Goal: Transaction & Acquisition: Obtain resource

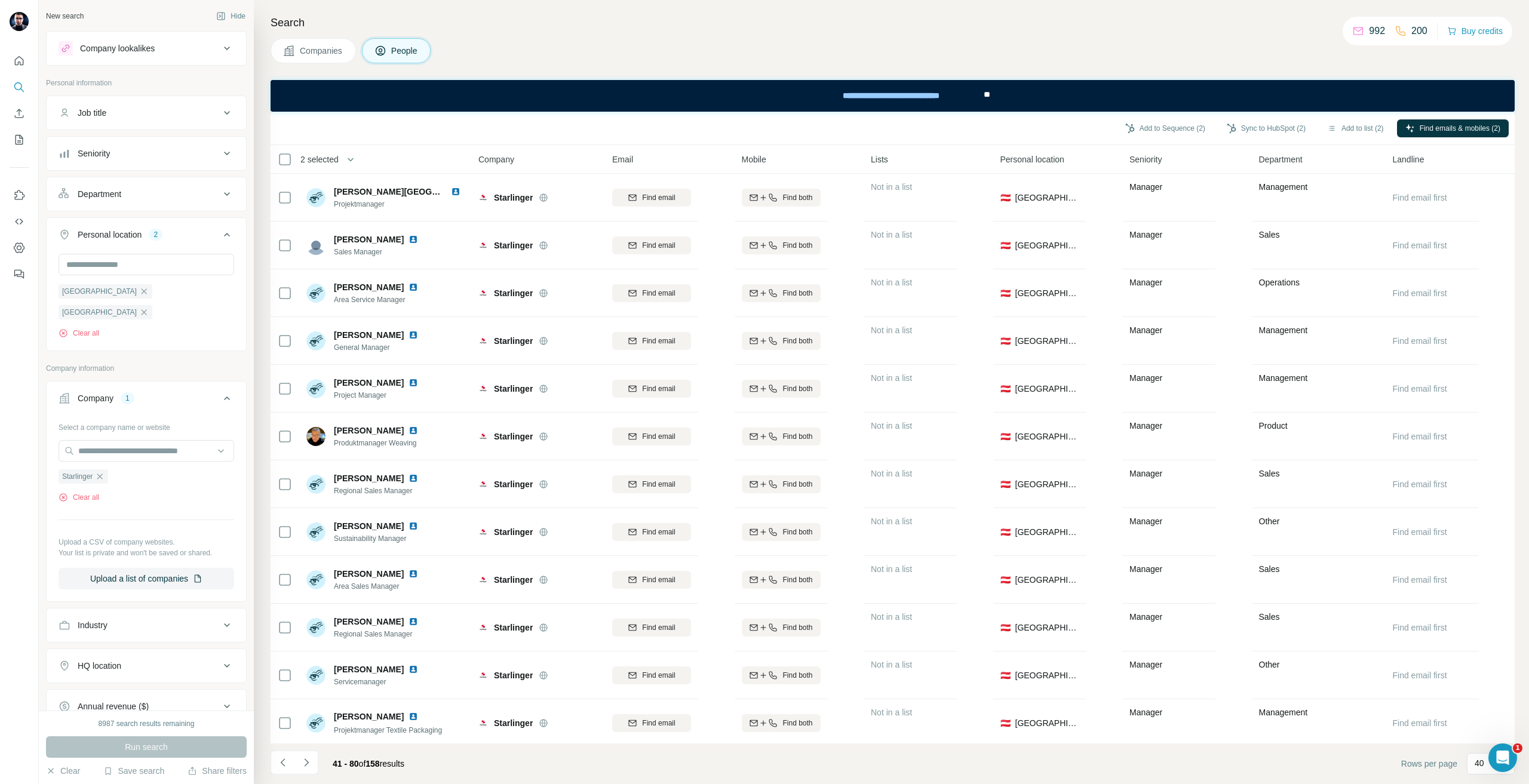
scroll to position [571, 0]
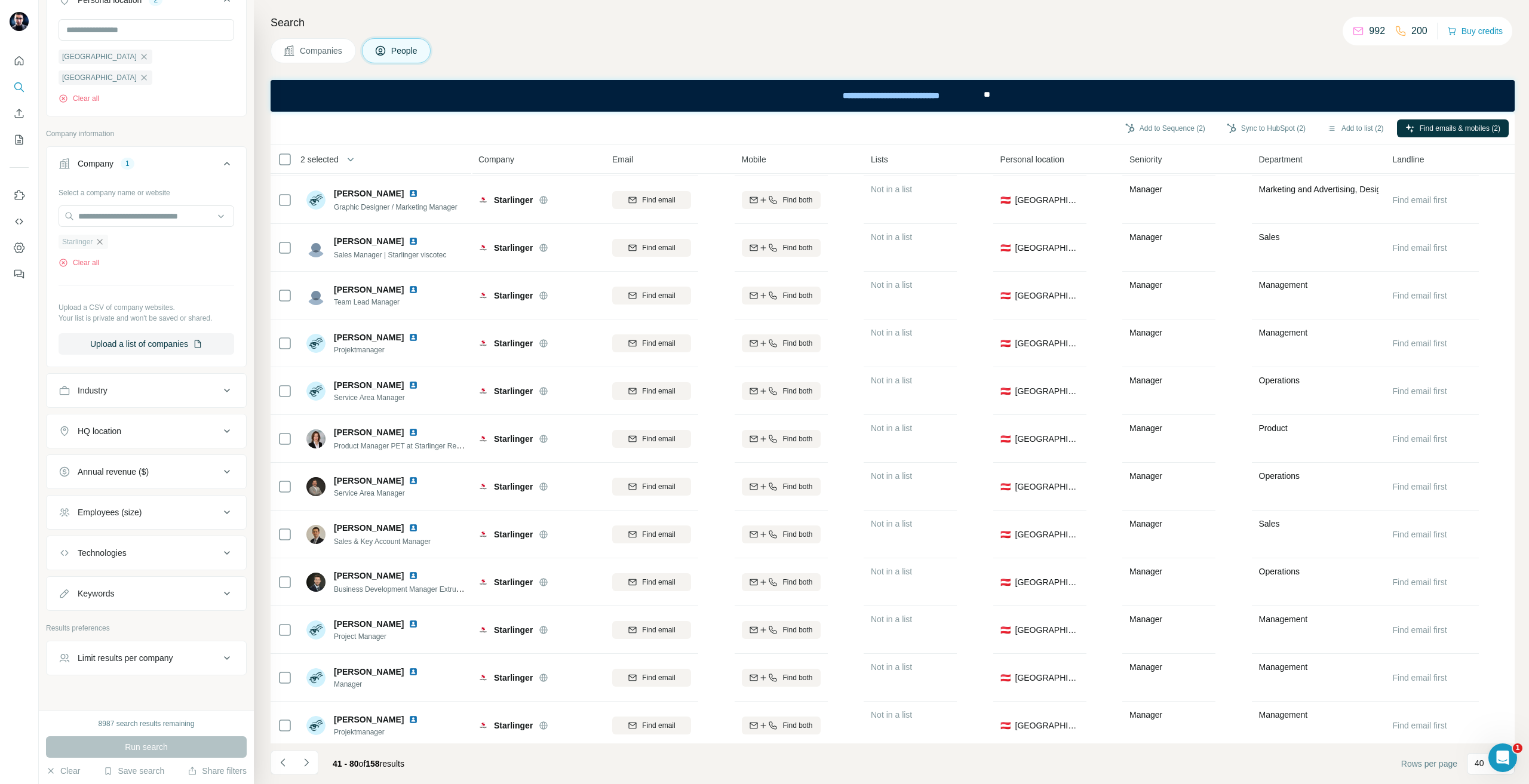
click at [104, 235] on div "Starlinger" at bounding box center [83, 242] width 49 height 14
click at [103, 237] on icon "button" at bounding box center [100, 242] width 10 height 10
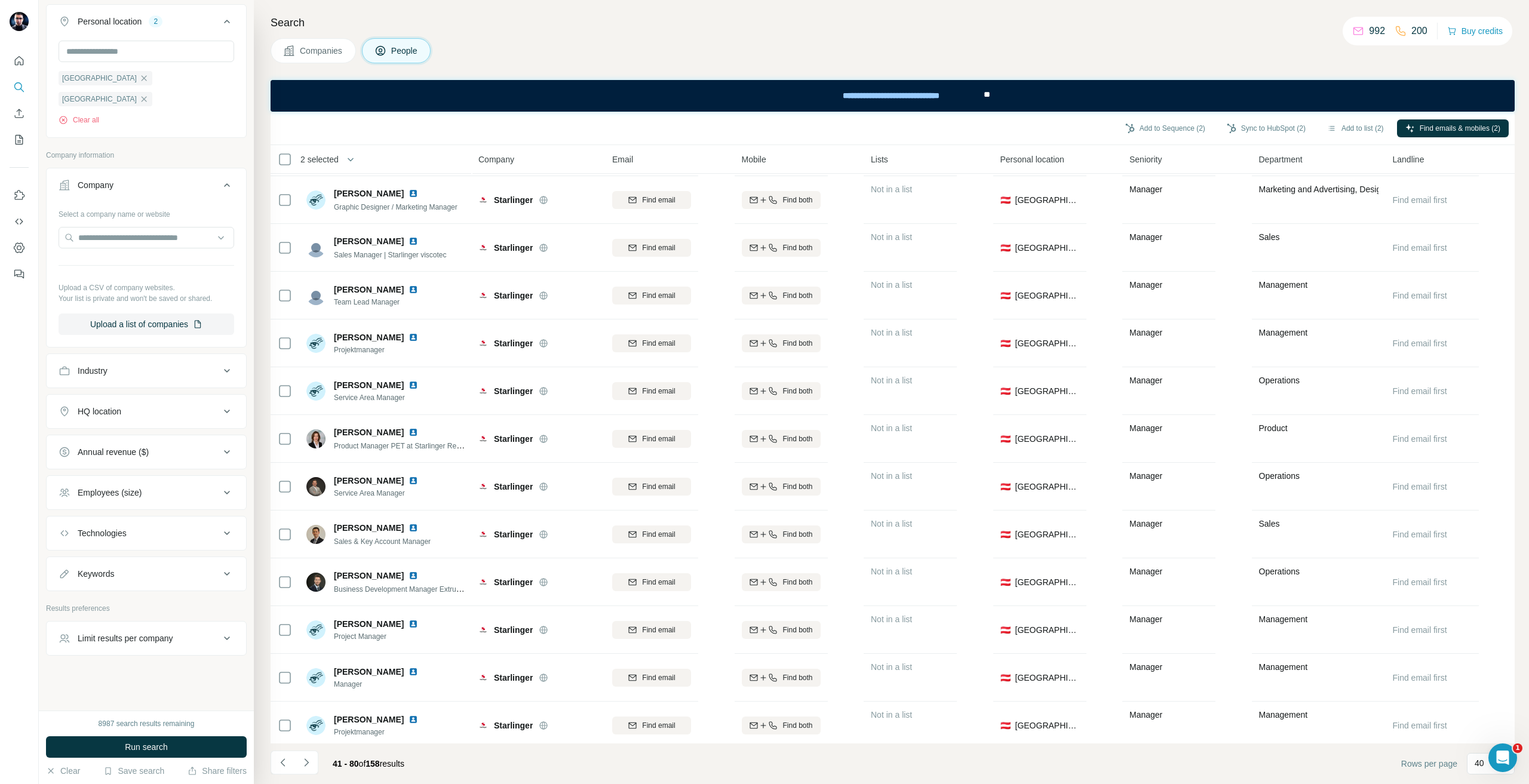
scroll to position [193, 0]
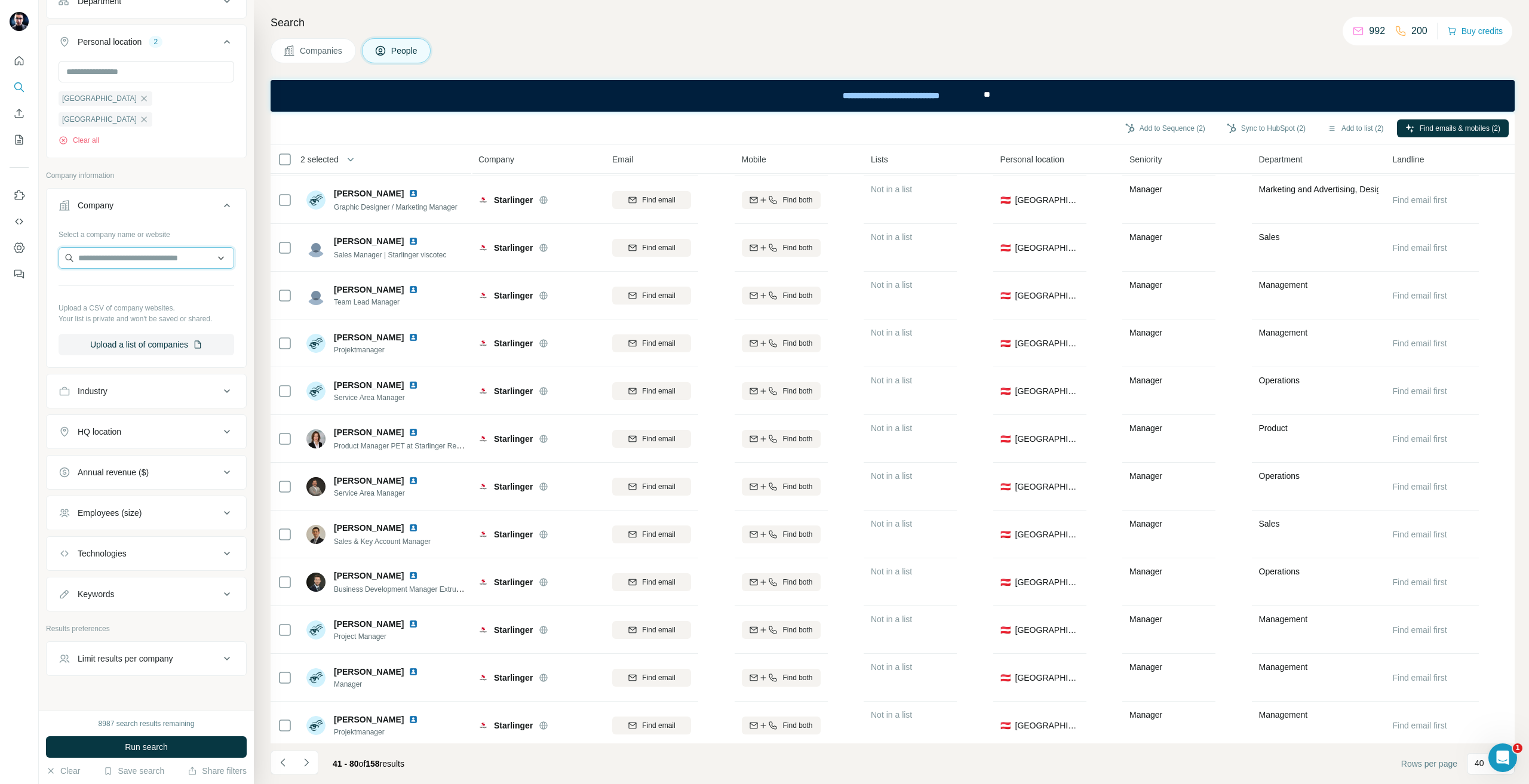
click at [103, 247] on input "text" at bounding box center [146, 258] width 176 height 22
type input "**********"
click at [154, 271] on p "GEBRÜDER [PERSON_NAME] Gebäudetechnik SE" at bounding box center [150, 271] width 129 height 24
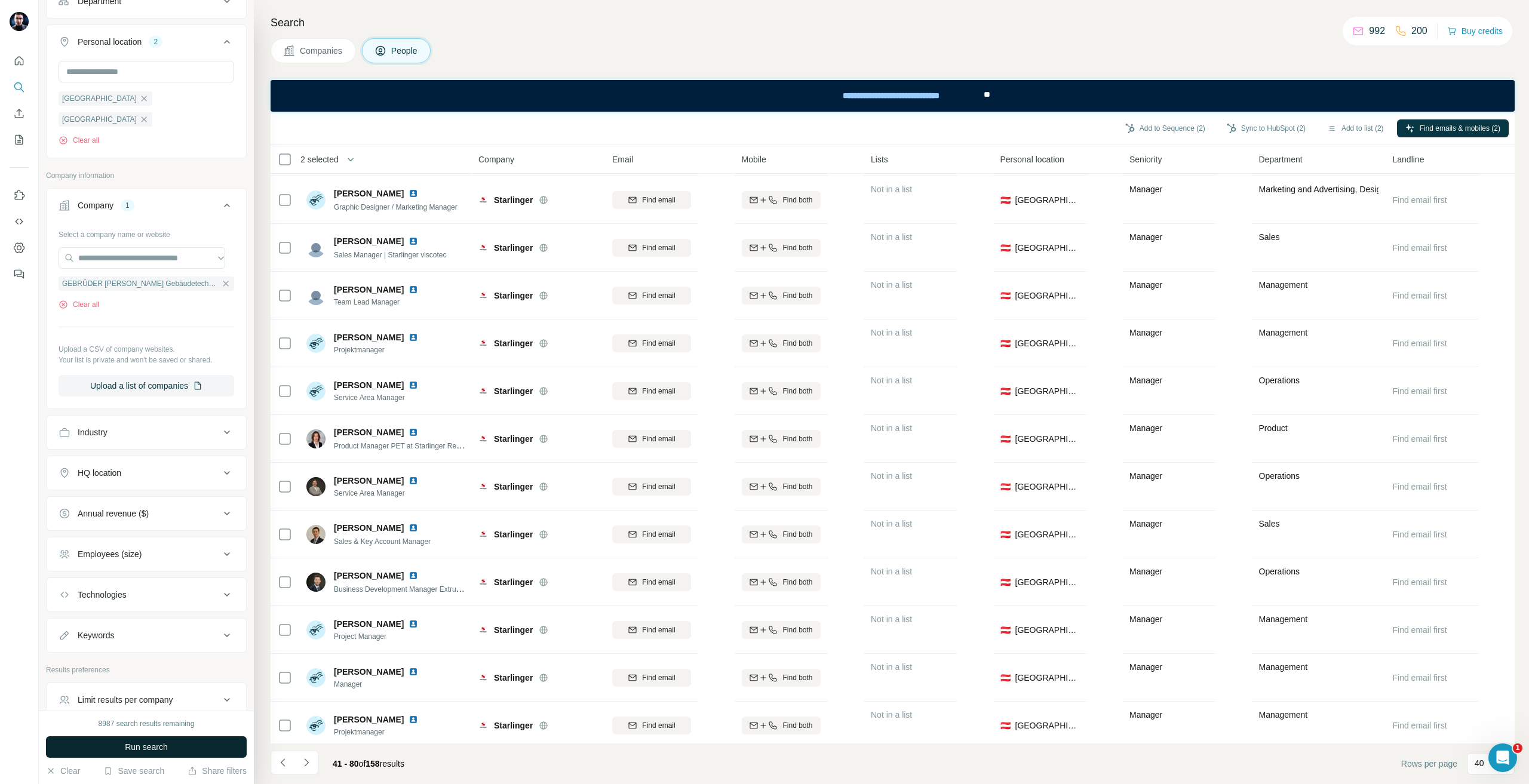
click at [172, 741] on button "Run search" at bounding box center [146, 747] width 201 height 22
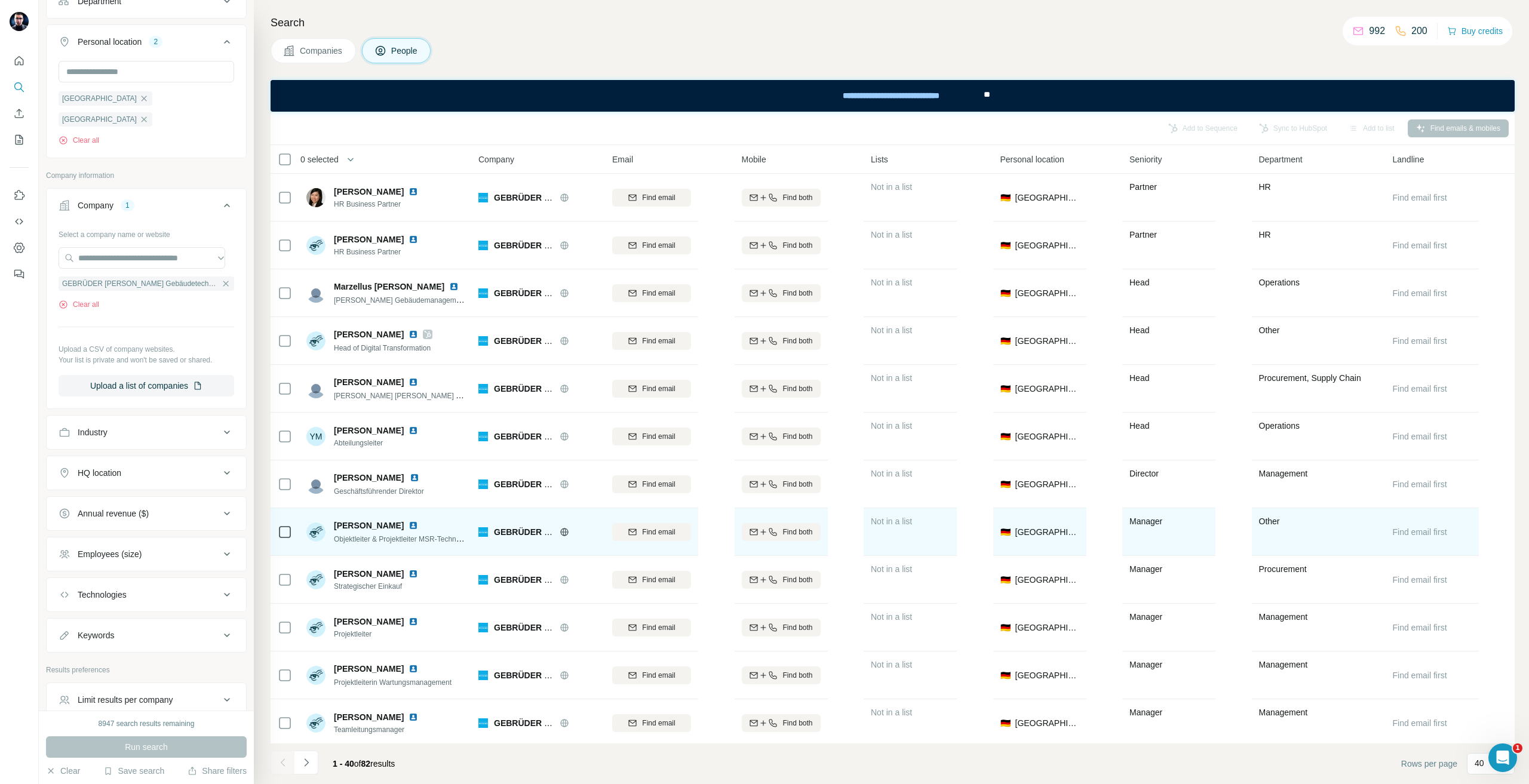
click at [1415, 509] on td "Find email first" at bounding box center [1432, 532] width 93 height 48
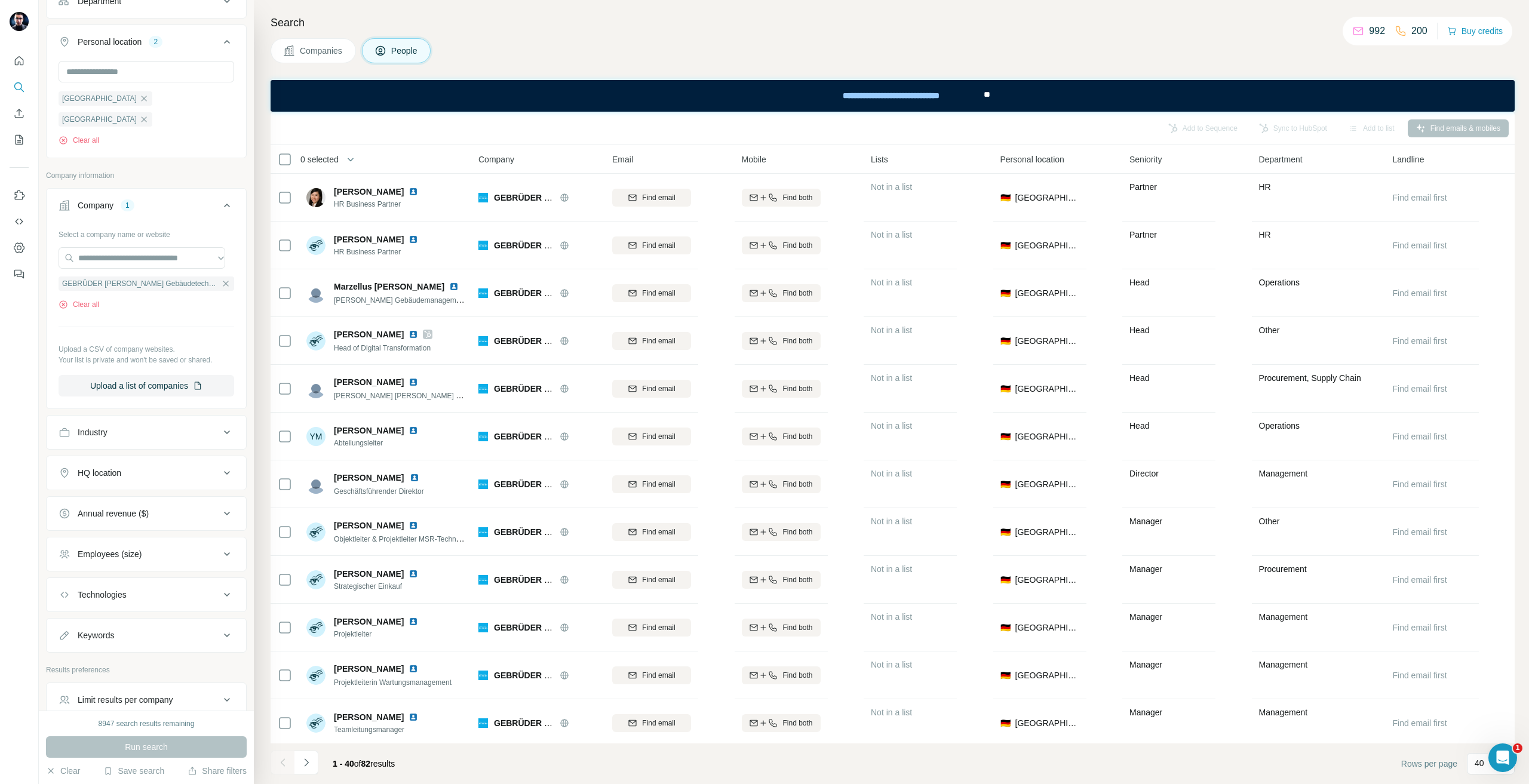
click at [1065, 7] on div "Search Companies People Add to Sequence Sync to HubSpot Add to list Find emails…" at bounding box center [892, 392] width 1275 height 784
click at [1108, 66] on div "Search Companies People Add to Sequence Sync to HubSpot Add to list Find emails…" at bounding box center [892, 392] width 1275 height 784
click at [1411, 81] on div "**********" at bounding box center [892, 96] width 1244 height 31
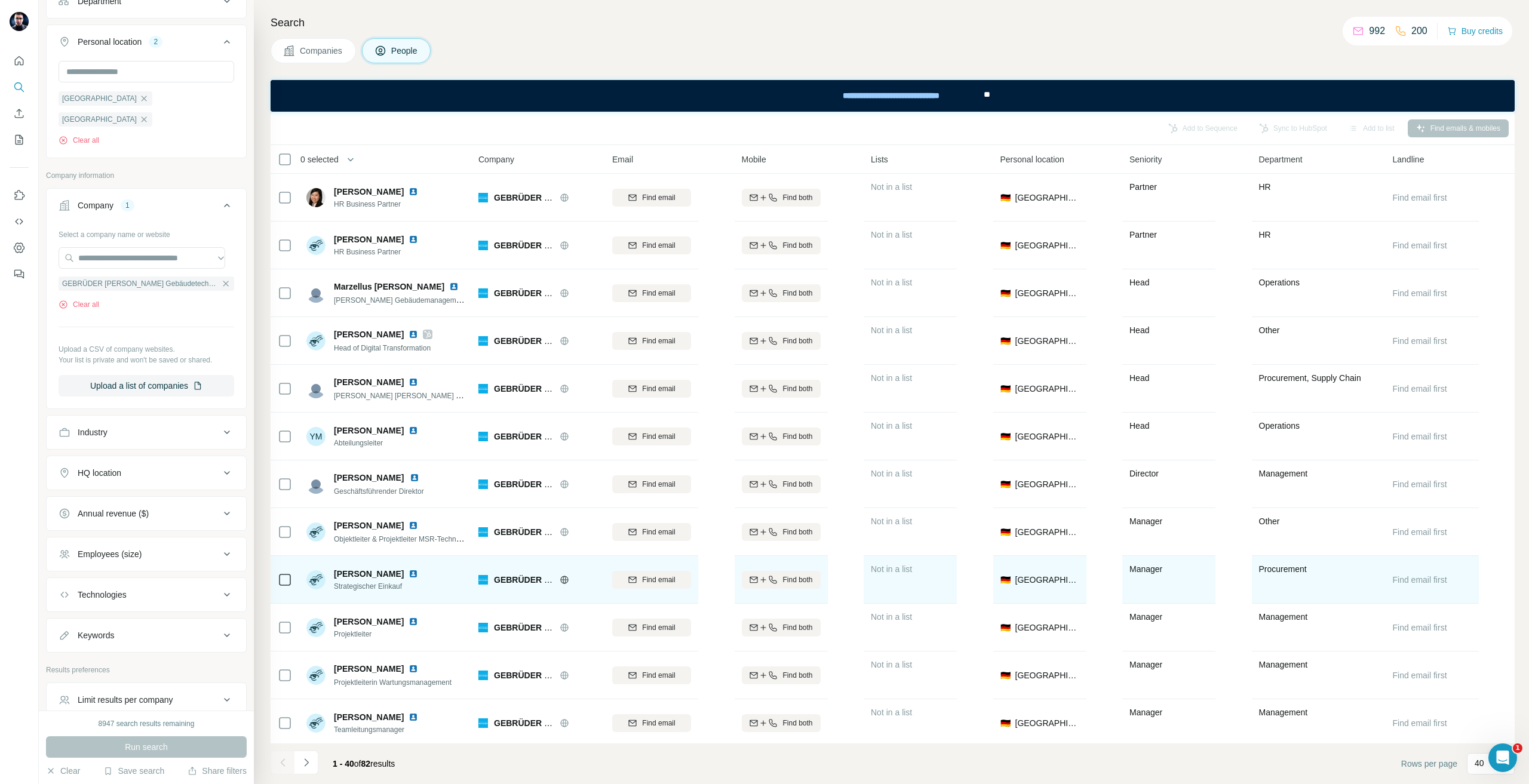
click at [292, 588] on div at bounding box center [285, 579] width 14 height 33
click at [640, 581] on div "Find email" at bounding box center [651, 580] width 79 height 11
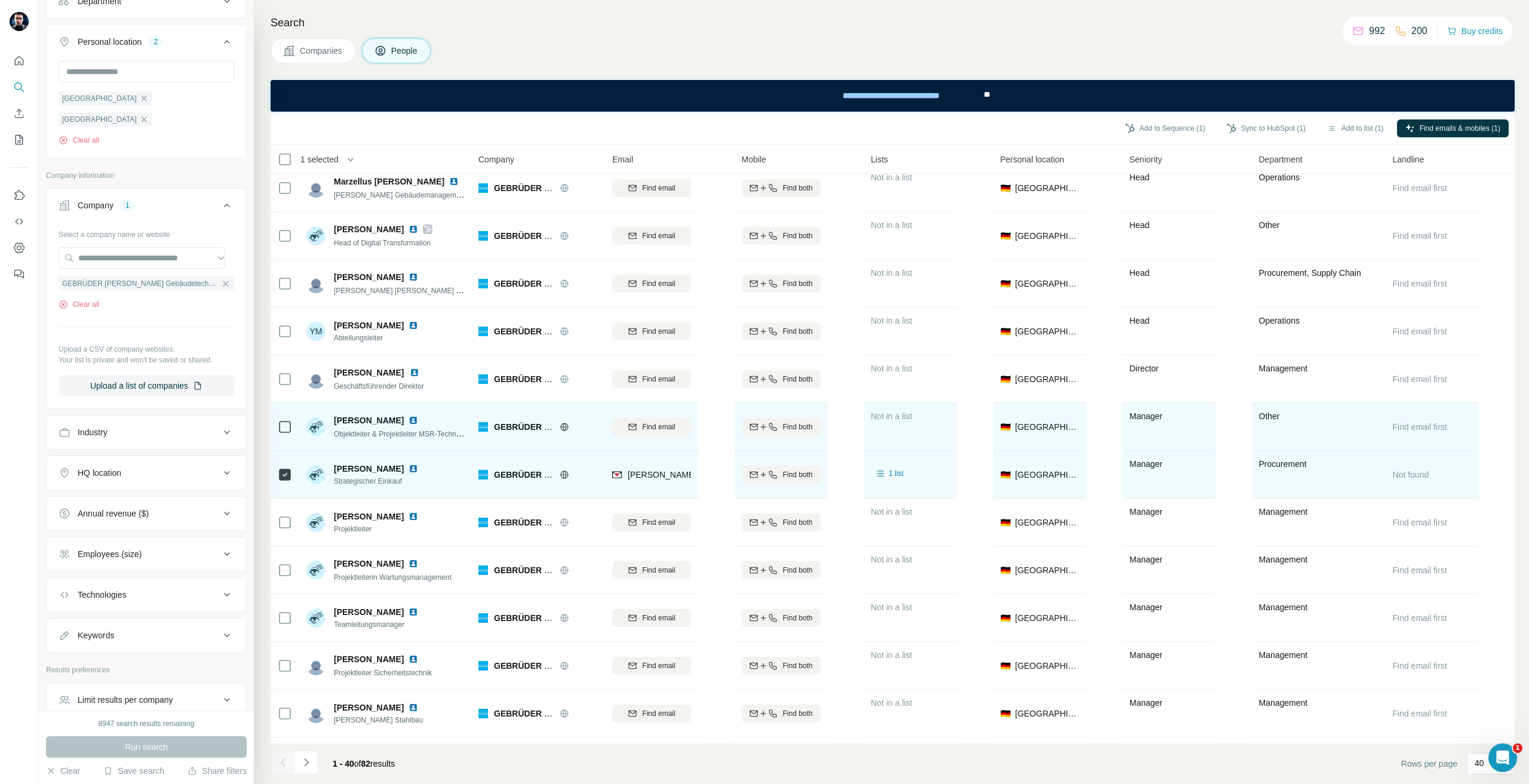
scroll to position [299, 0]
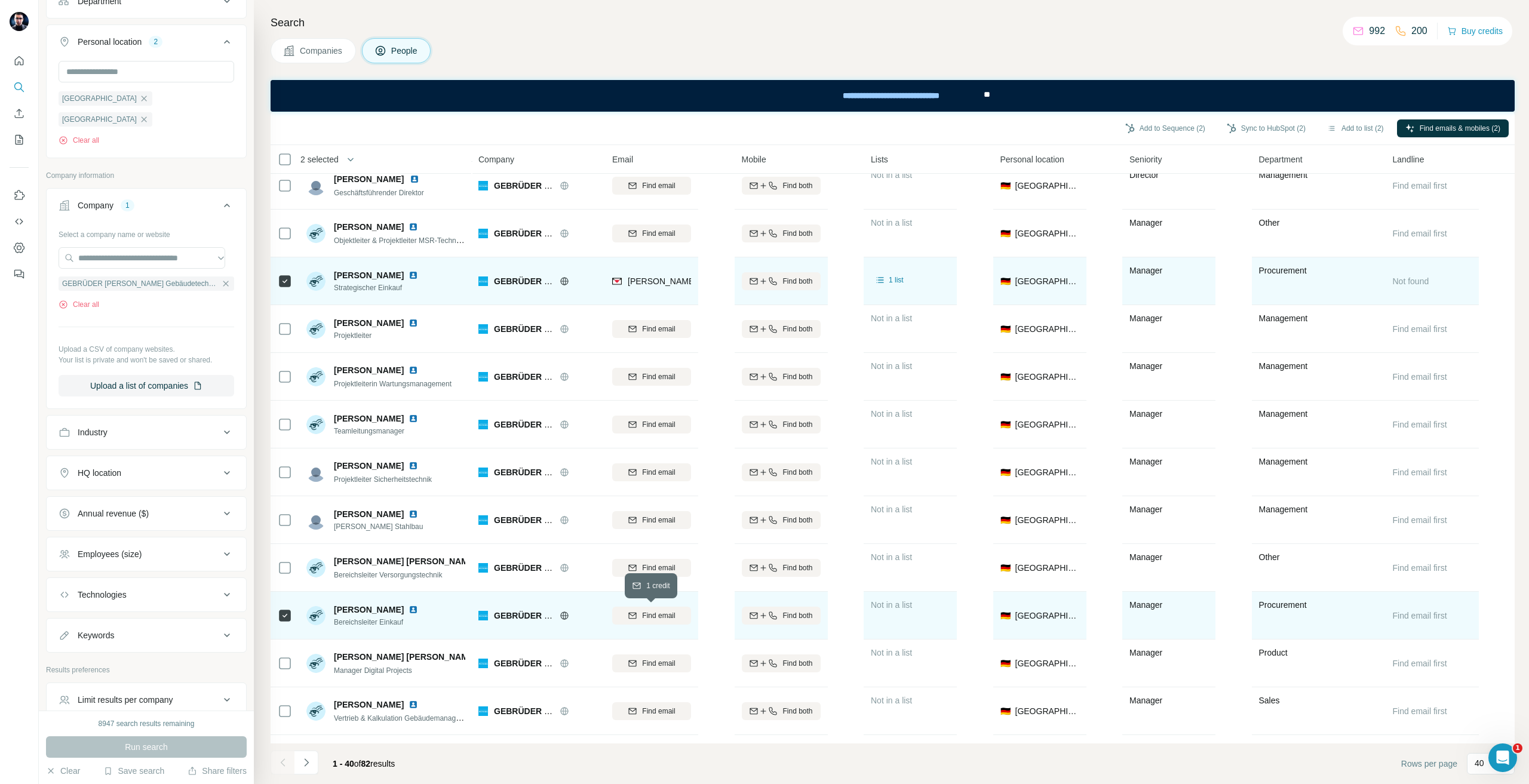
click at [688, 617] on div "Find email" at bounding box center [651, 616] width 79 height 11
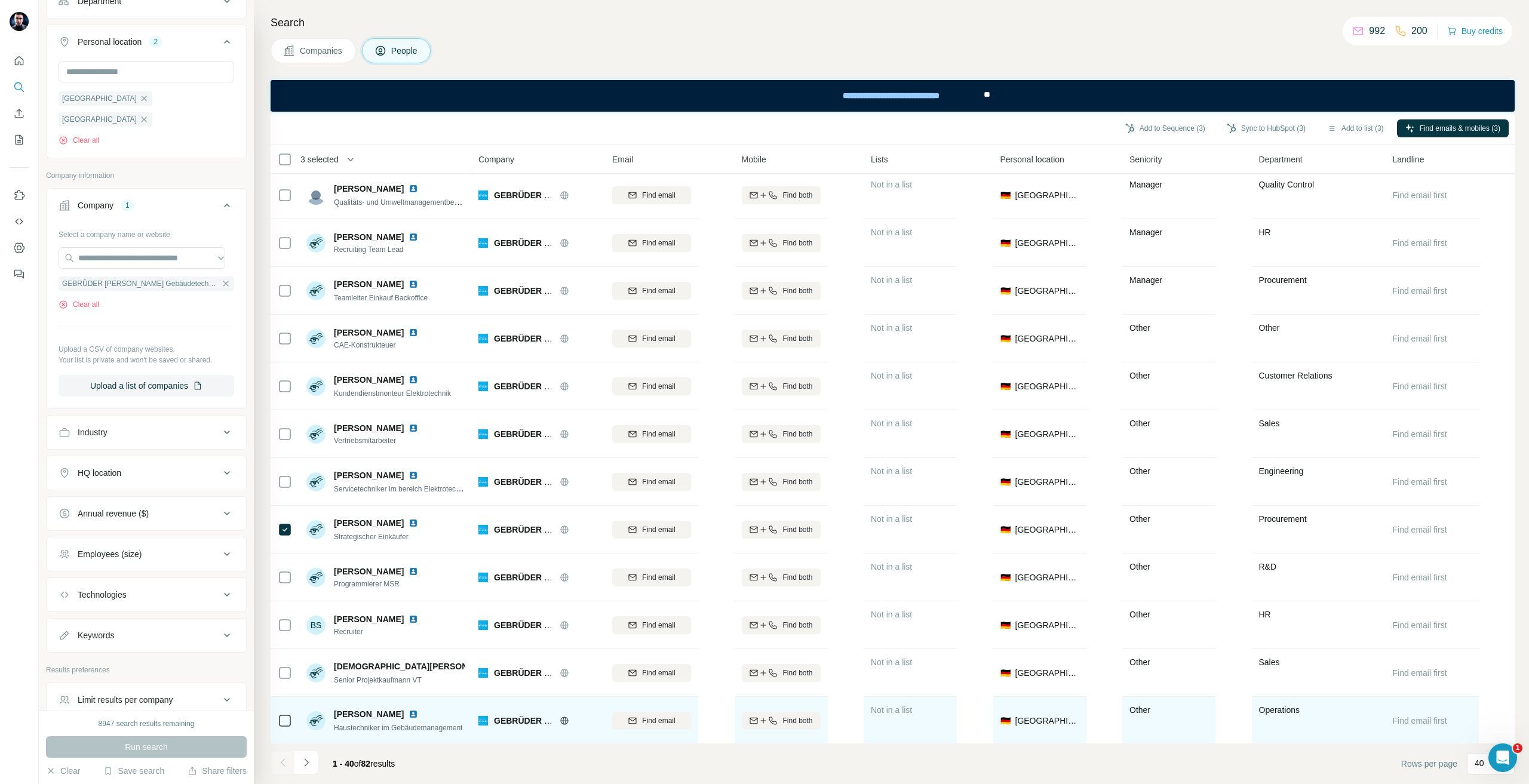
scroll to position [1348, 0]
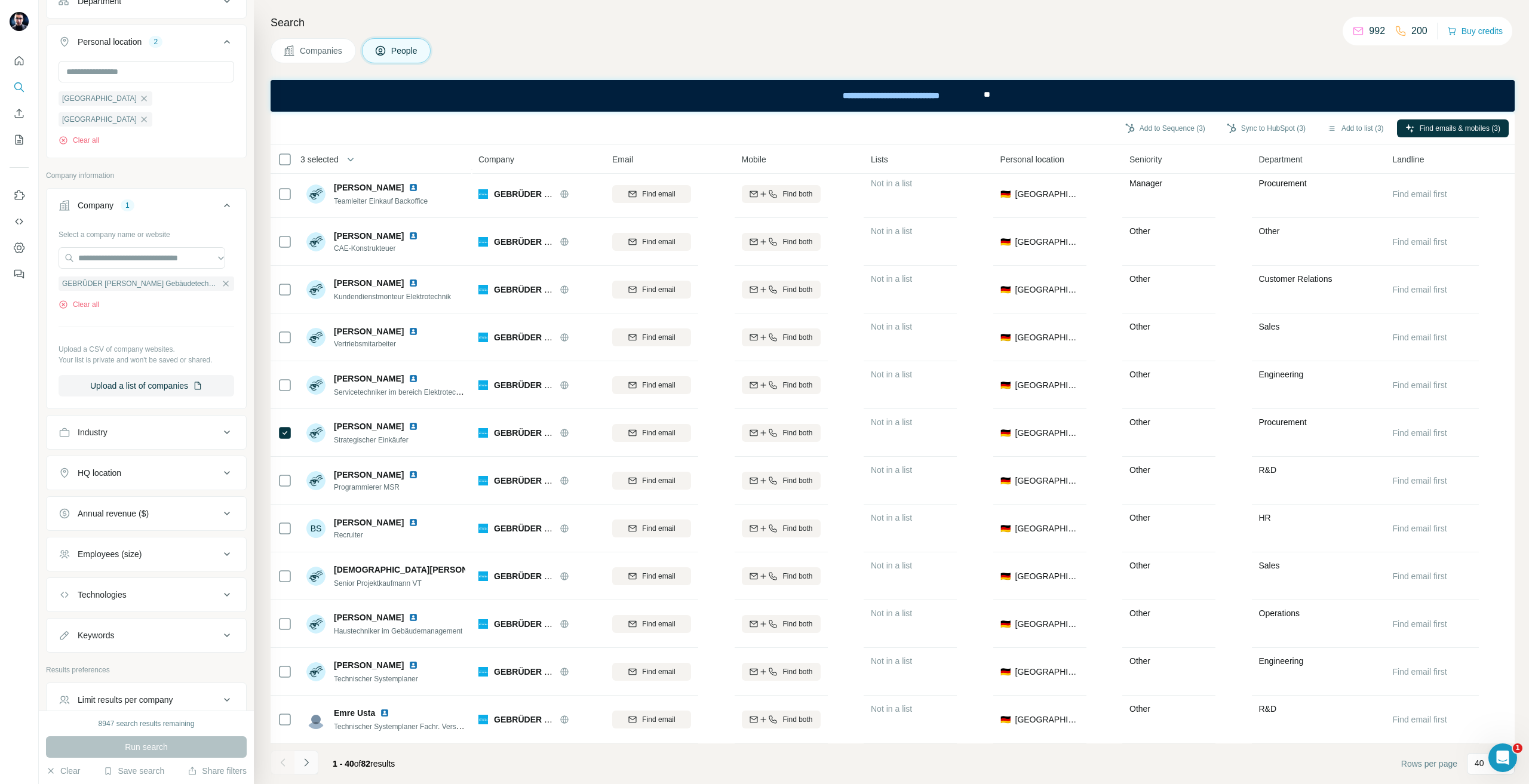
click at [310, 763] on icon "Navigate to next page" at bounding box center [307, 763] width 12 height 12
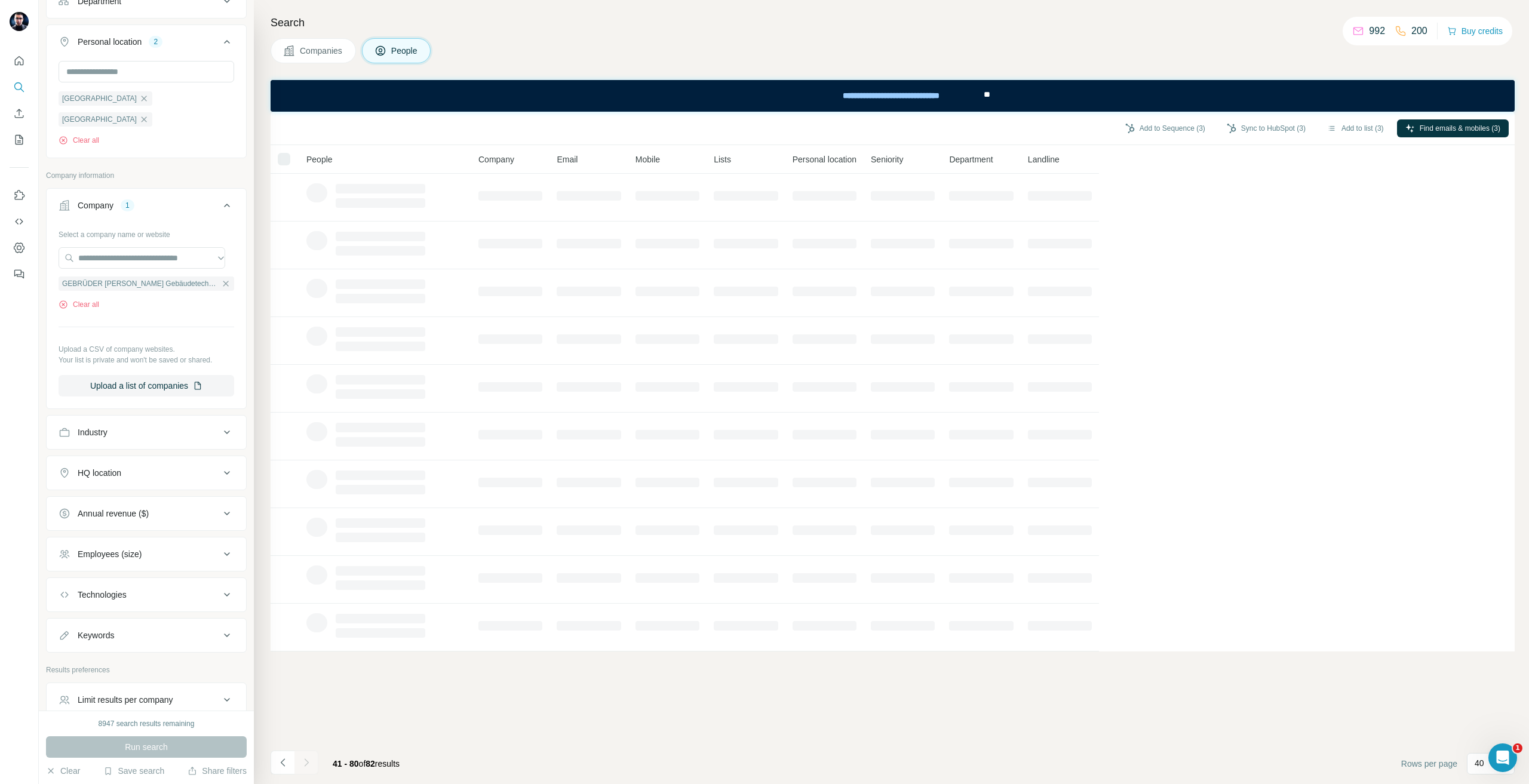
scroll to position [0, 0]
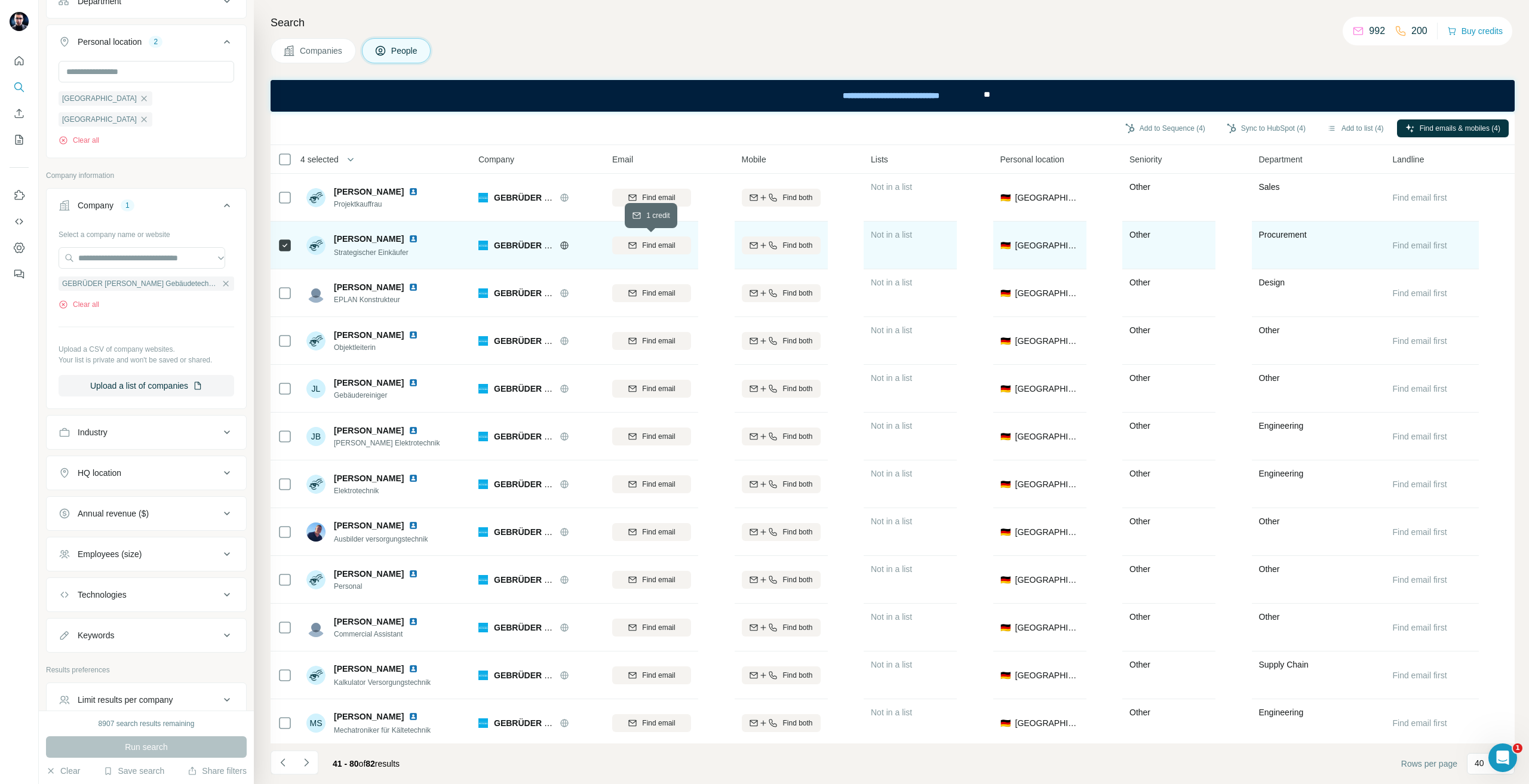
click at [656, 248] on span "Find email" at bounding box center [659, 246] width 33 height 11
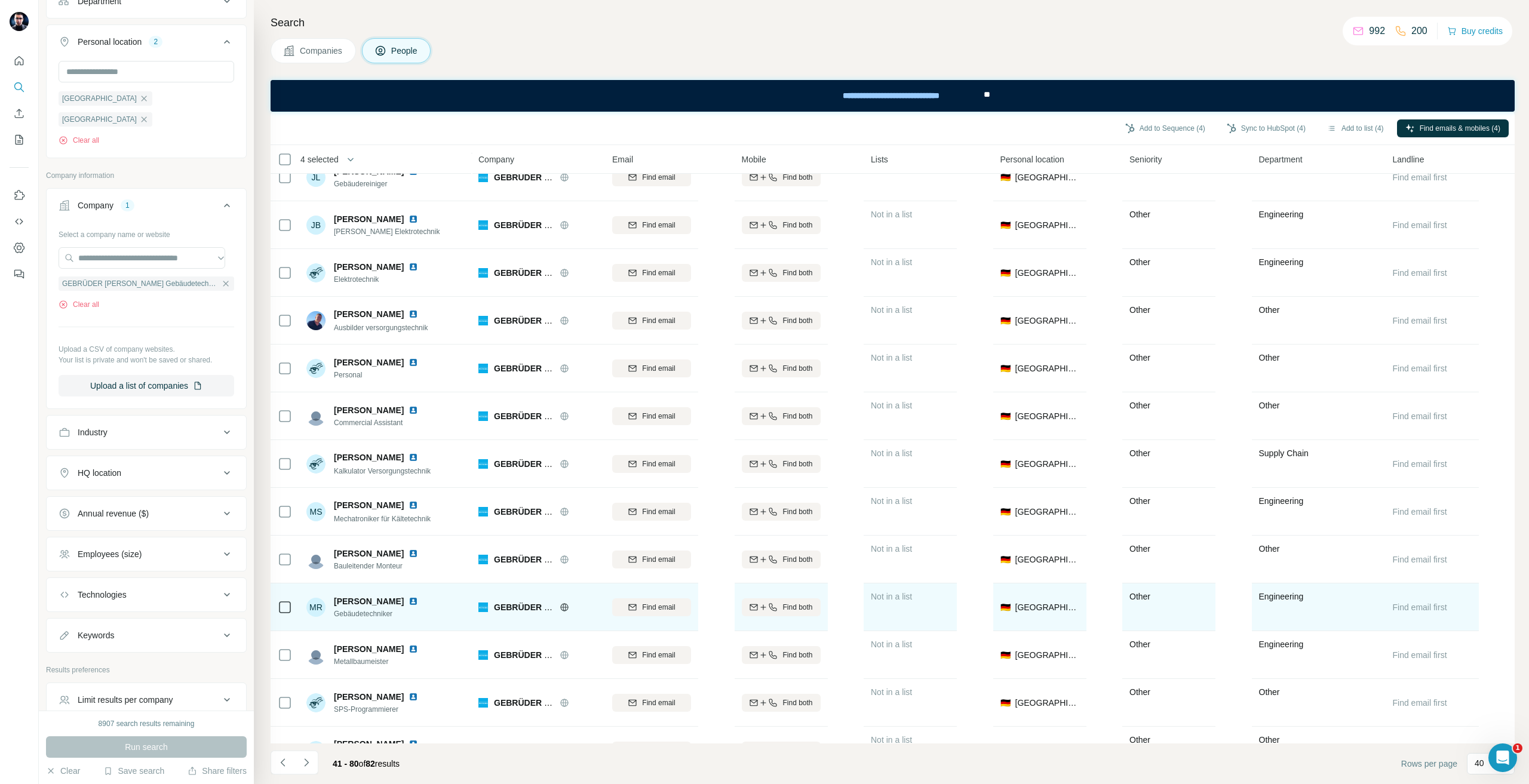
scroll to position [418, 0]
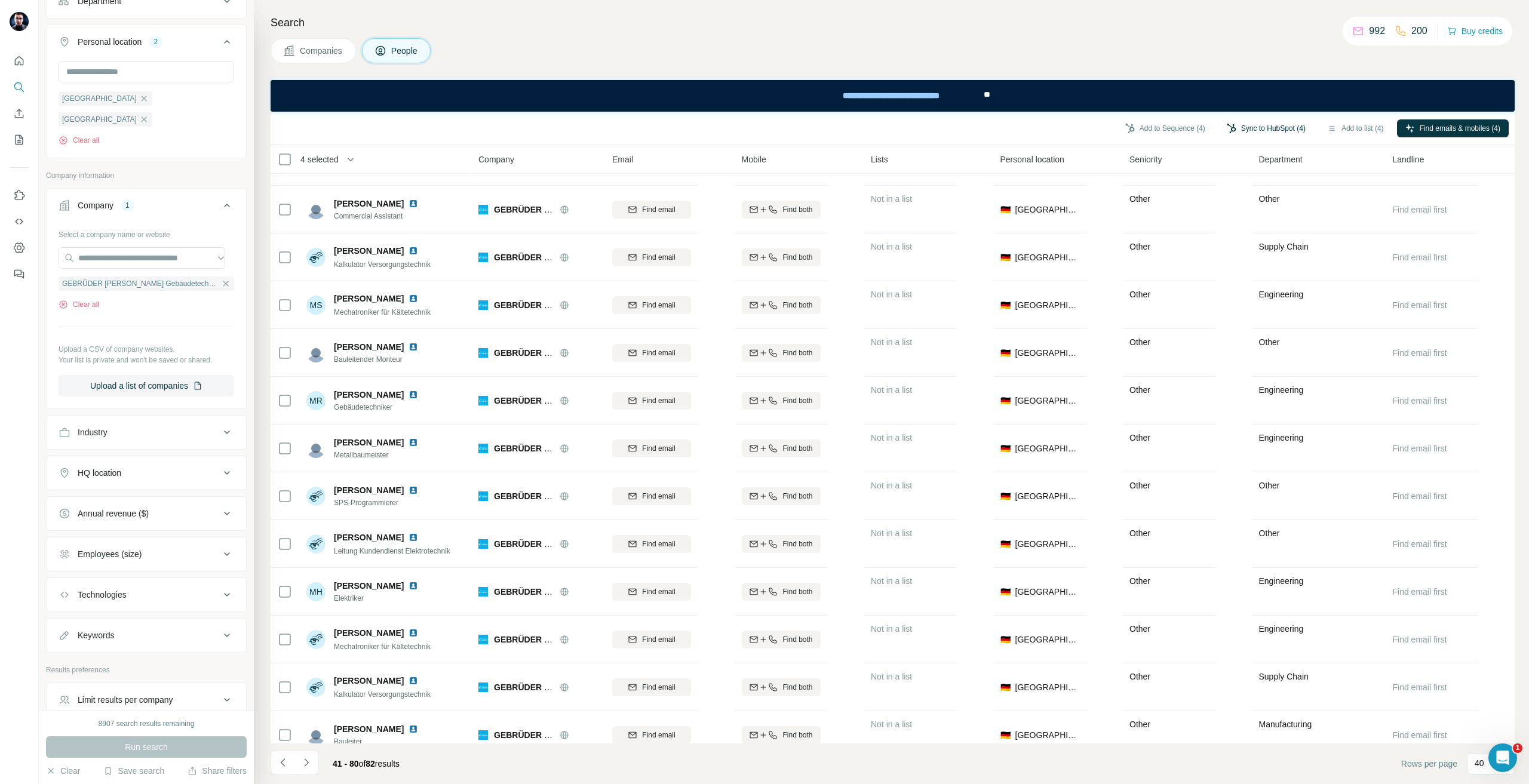
click at [1282, 124] on button "Sync to HubSpot (4)" at bounding box center [1266, 129] width 95 height 18
click at [1203, 232] on icon "button" at bounding box center [1199, 231] width 12 height 12
click at [212, 276] on div "GEBRÜDER [PERSON_NAME] Gebäudetechnik SE" at bounding box center [146, 284] width 176 height 14
click at [221, 279] on icon "button" at bounding box center [226, 284] width 10 height 10
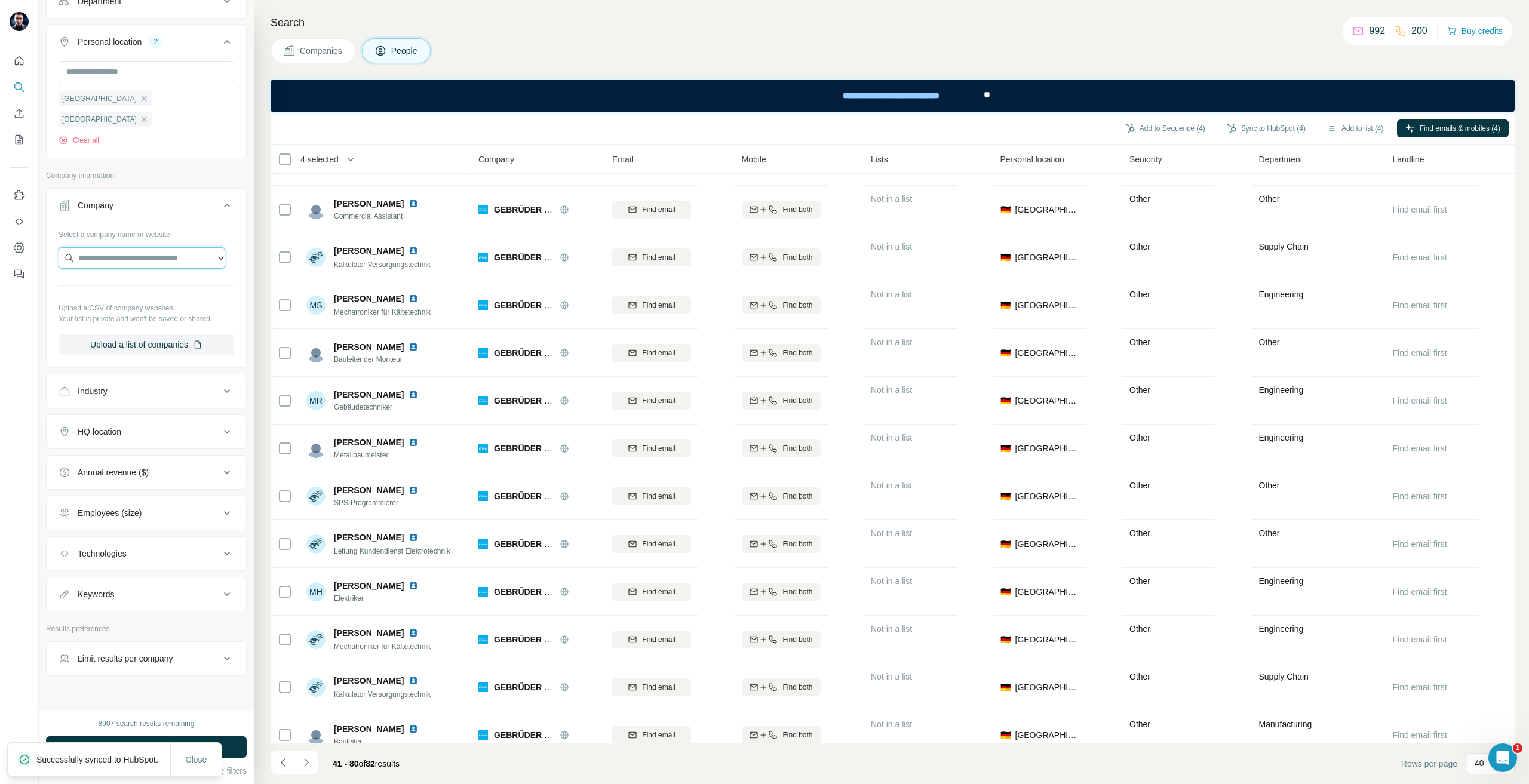
click at [160, 247] on input "text" at bounding box center [142, 258] width 167 height 22
type input "**********"
click at [155, 267] on div "Benseler [DOMAIN_NAME]" at bounding box center [142, 270] width 161 height 32
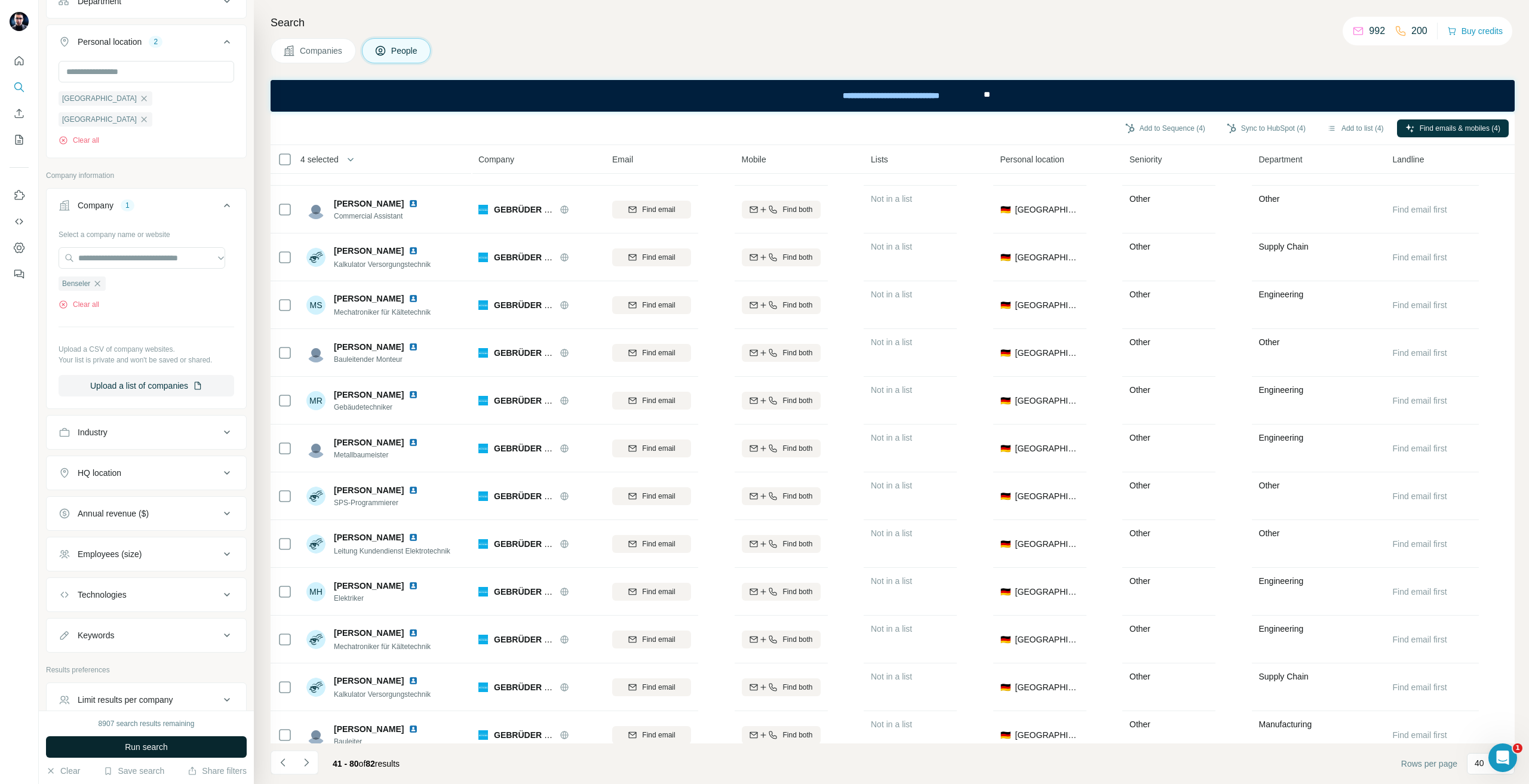
click at [106, 751] on button "Run search" at bounding box center [146, 747] width 201 height 22
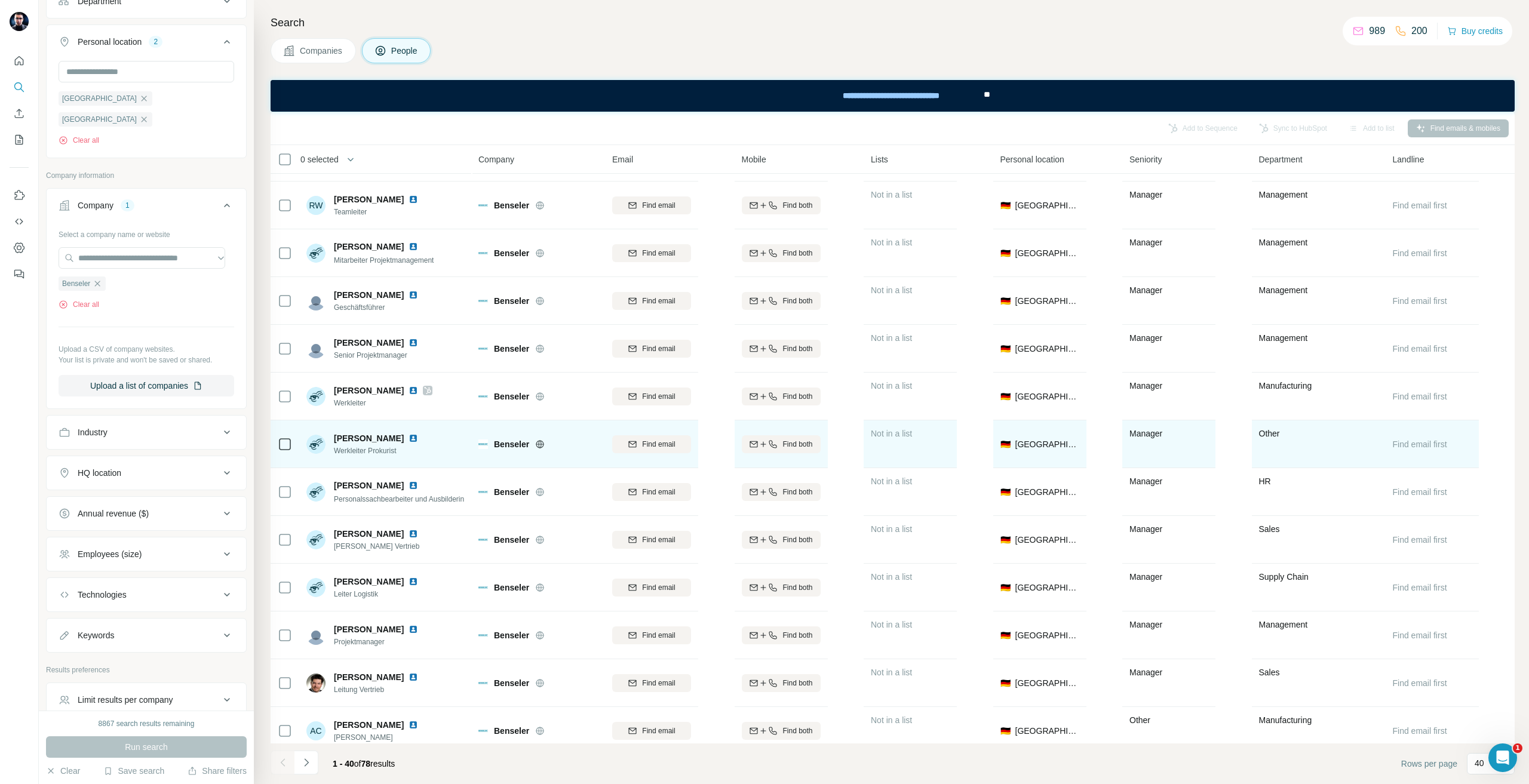
scroll to position [1348, 0]
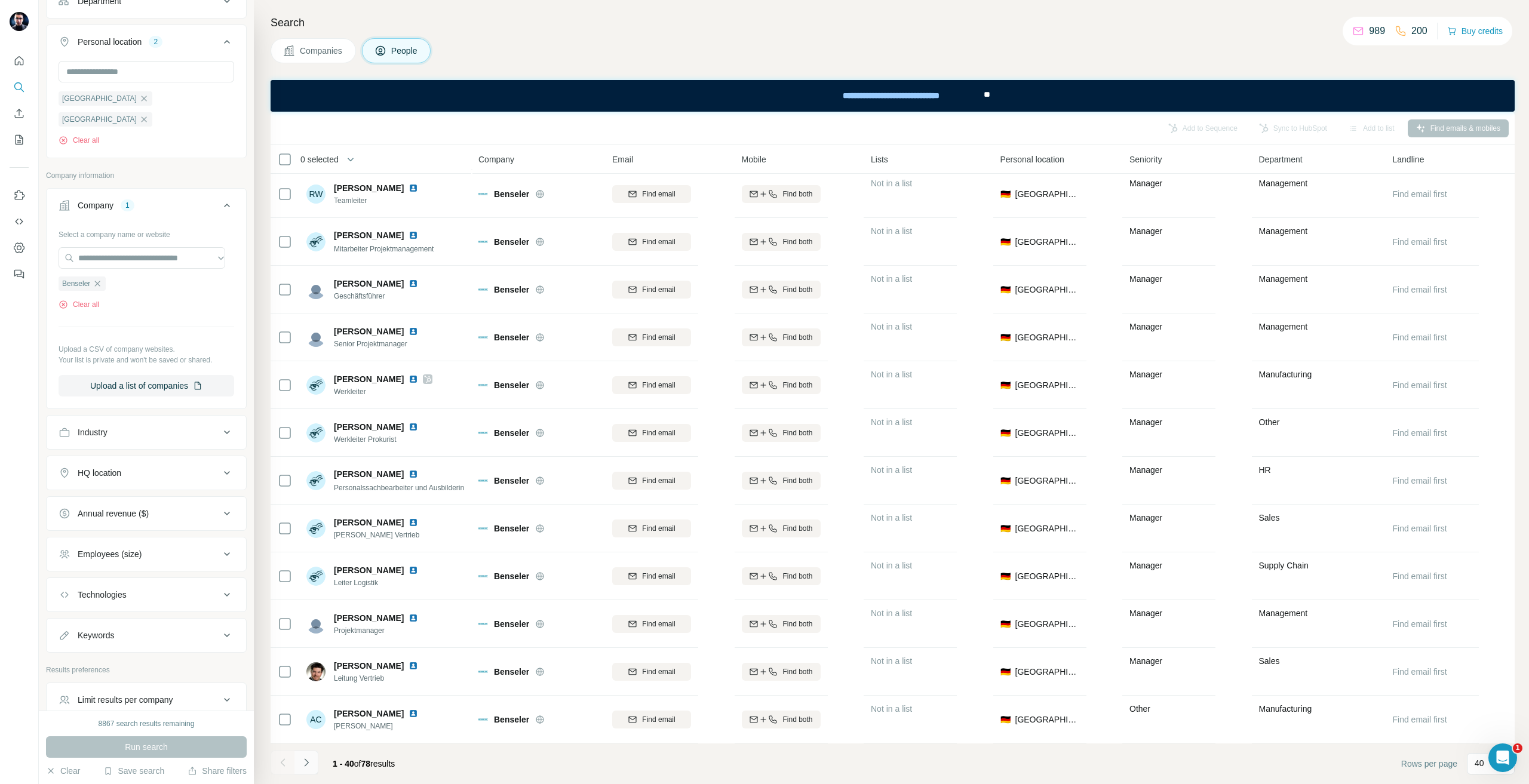
click at [306, 764] on icon "Navigate to next page" at bounding box center [307, 763] width 12 height 12
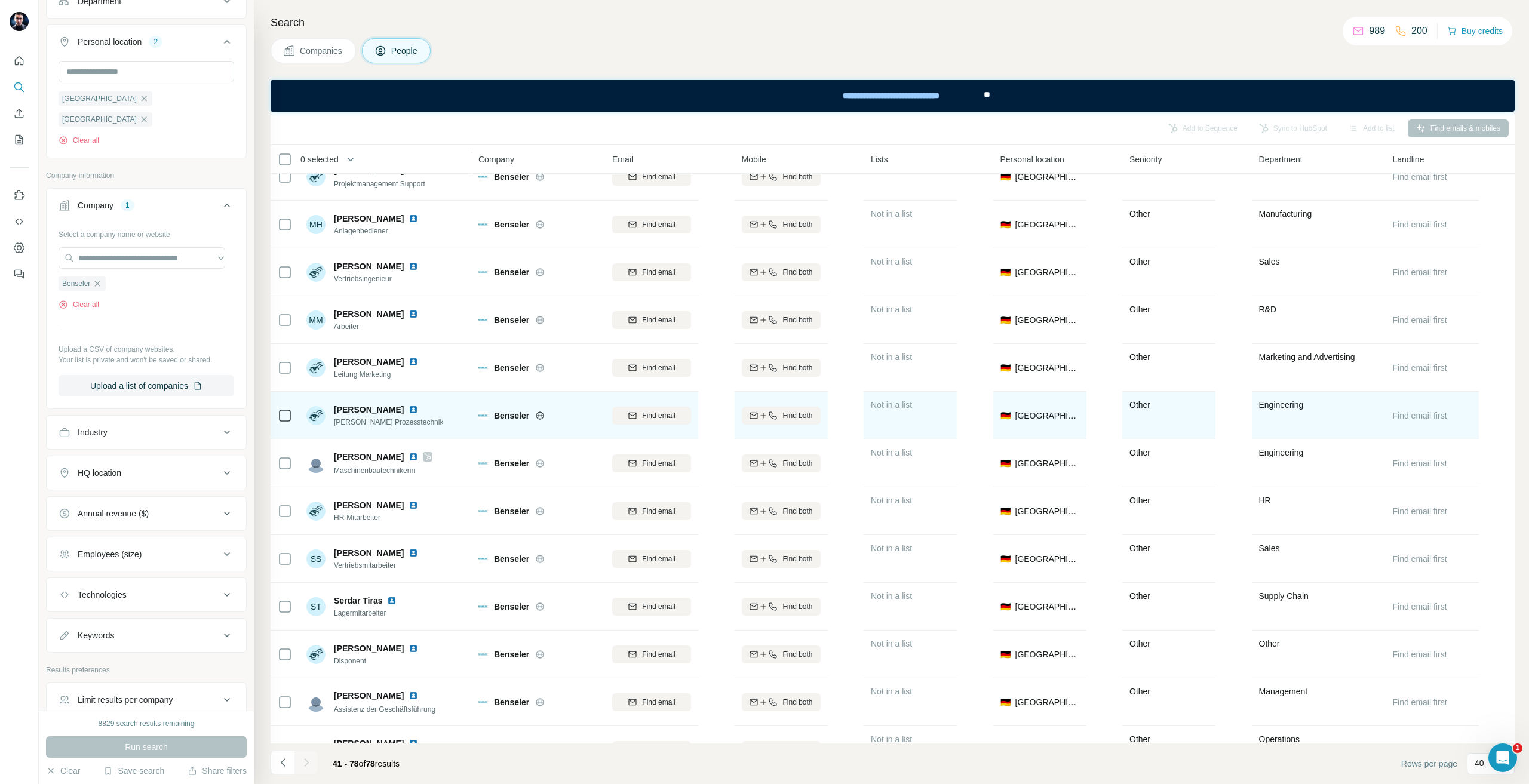
scroll to position [1252, 0]
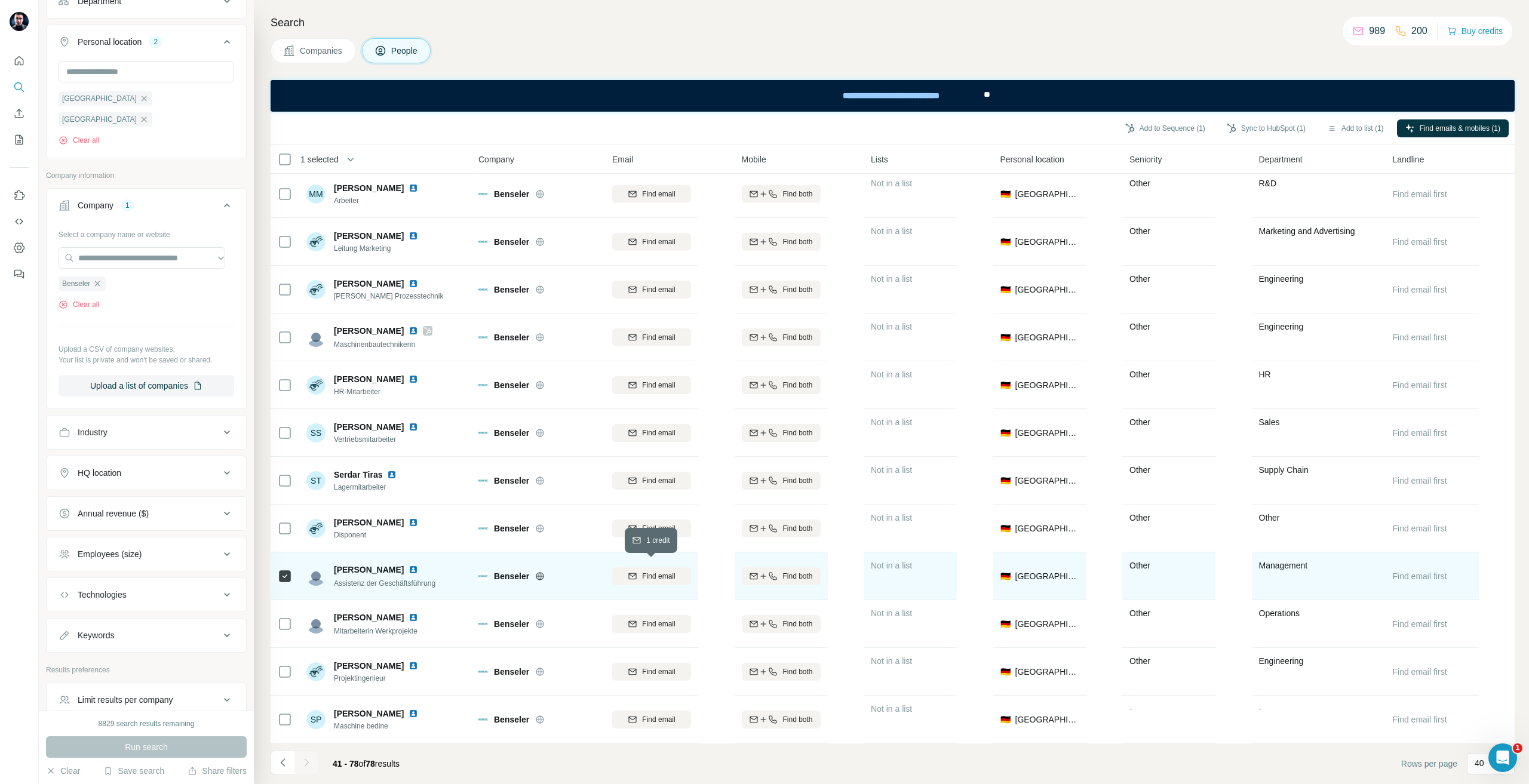
click at [651, 571] on span "Find email" at bounding box center [659, 576] width 33 height 11
click at [1240, 124] on button "Sync to HubSpot (1)" at bounding box center [1266, 129] width 95 height 18
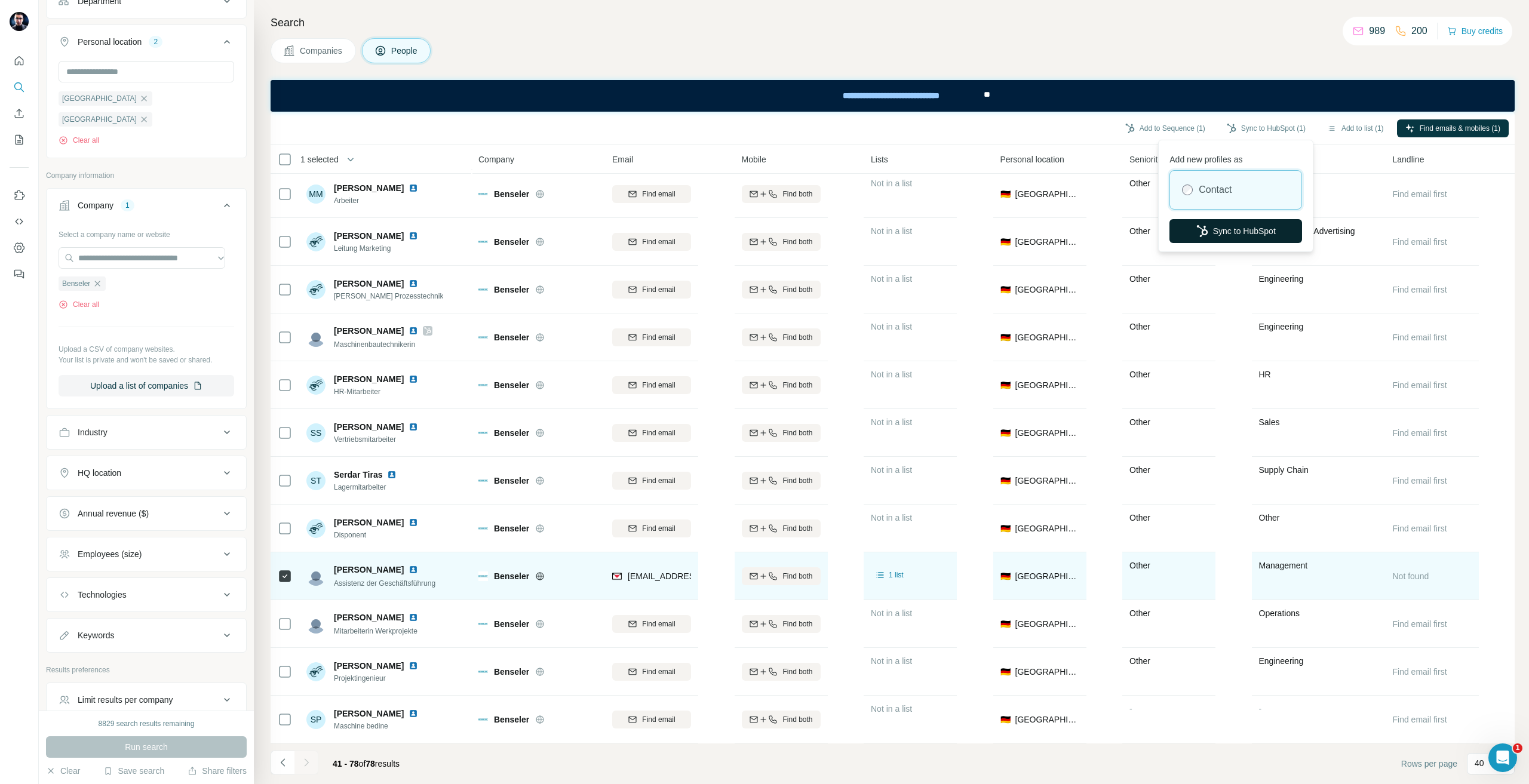
click at [1230, 219] on button "Sync to HubSpot" at bounding box center [1236, 231] width 133 height 24
drag, startPoint x: 95, startPoint y: 267, endPoint x: 95, endPoint y: 260, distance: 7.0
click at [95, 279] on icon "button" at bounding box center [97, 284] width 10 height 10
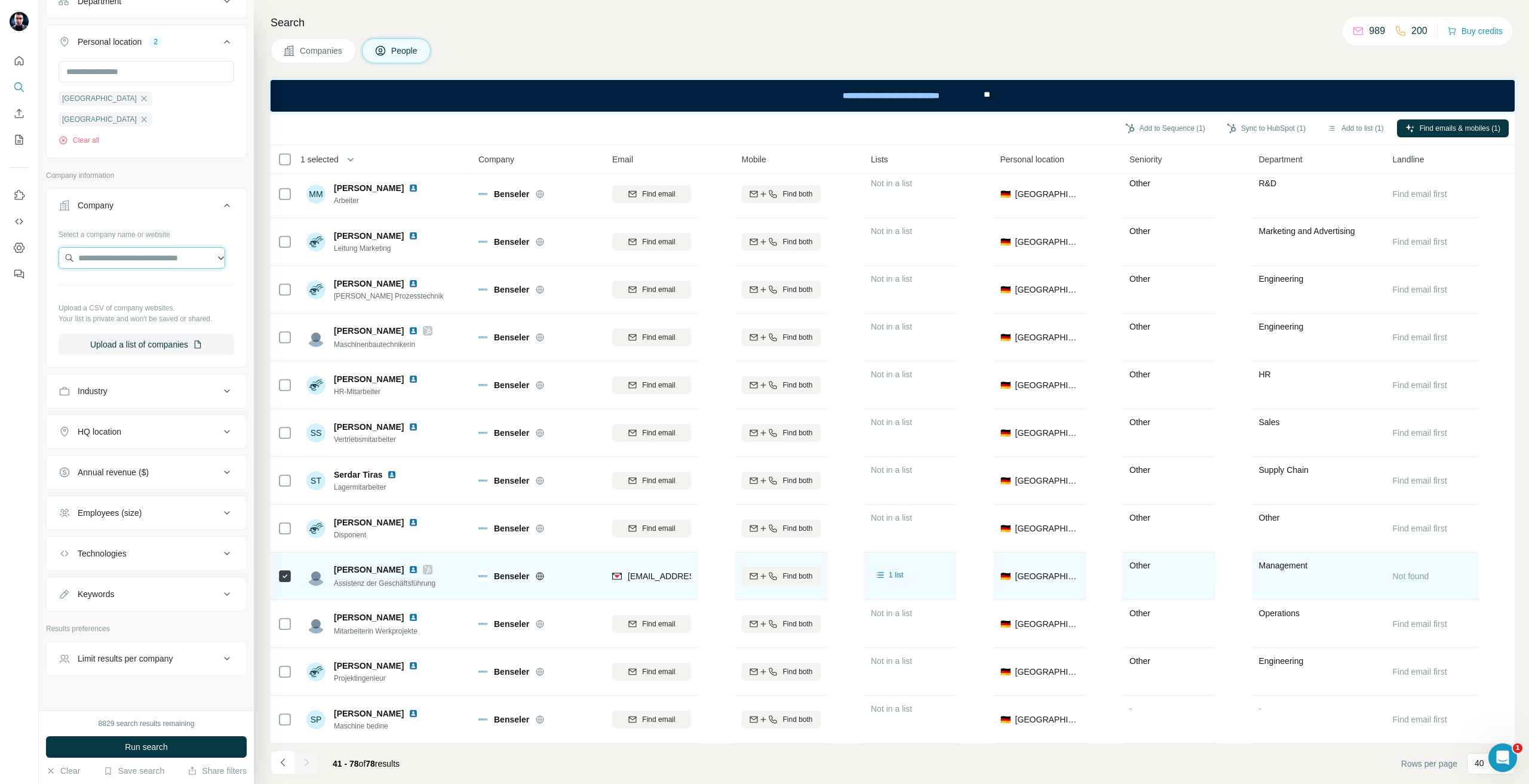
click at [97, 247] on input "text" at bounding box center [142, 258] width 167 height 22
type input "**********"
click at [130, 273] on p "[DOMAIN_NAME]" at bounding box center [136, 276] width 89 height 11
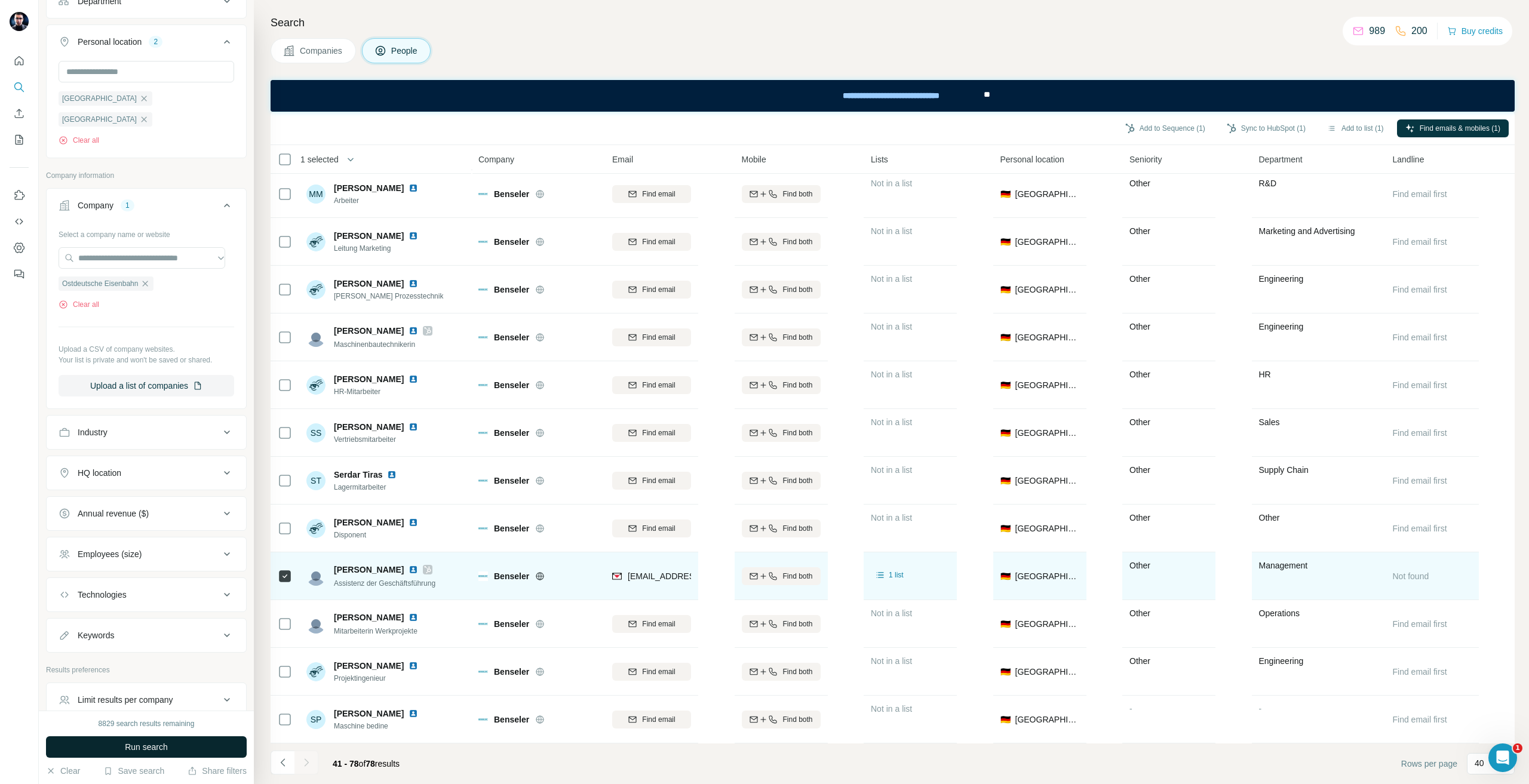
click at [122, 753] on button "Run search" at bounding box center [146, 747] width 201 height 22
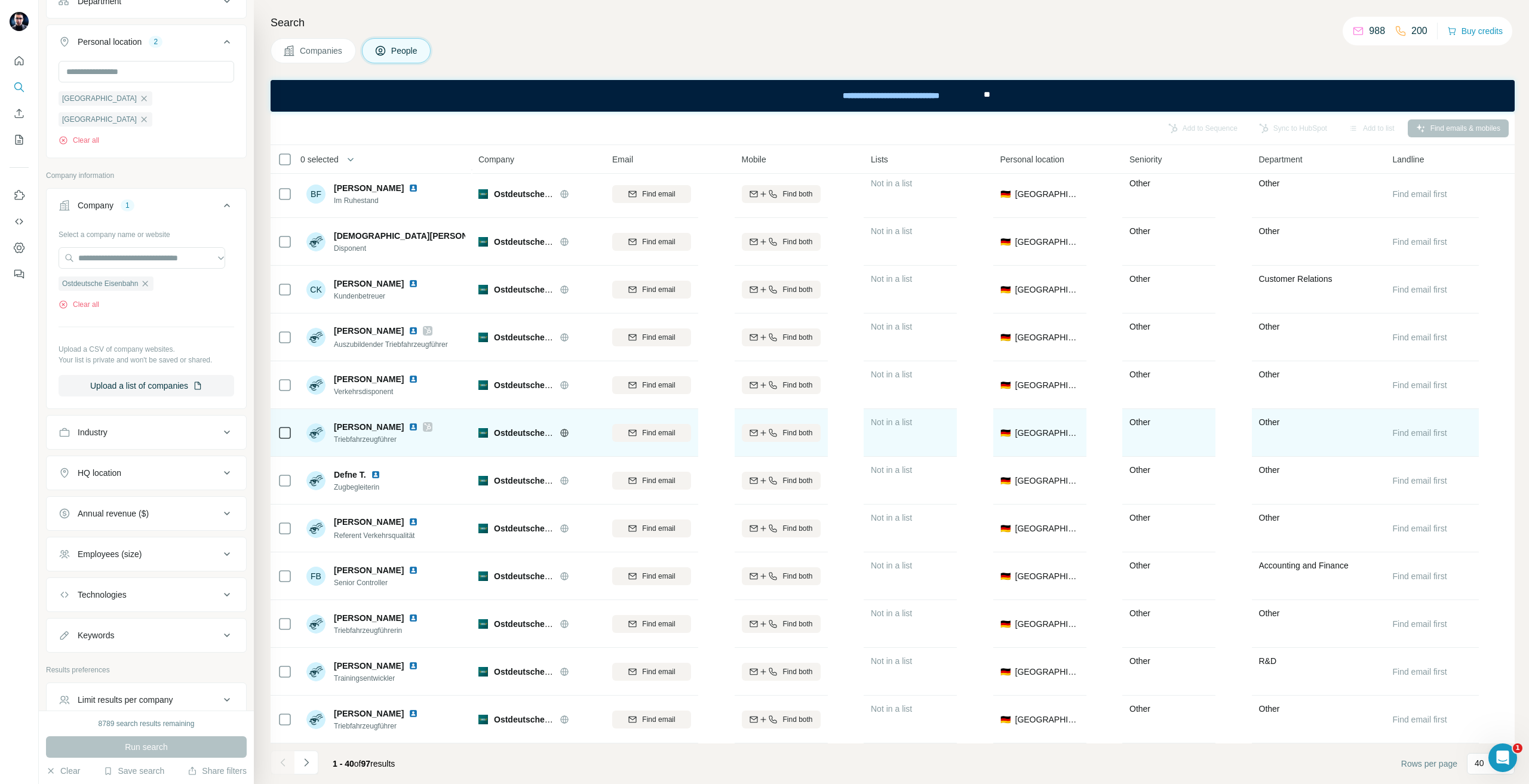
scroll to position [1348, 0]
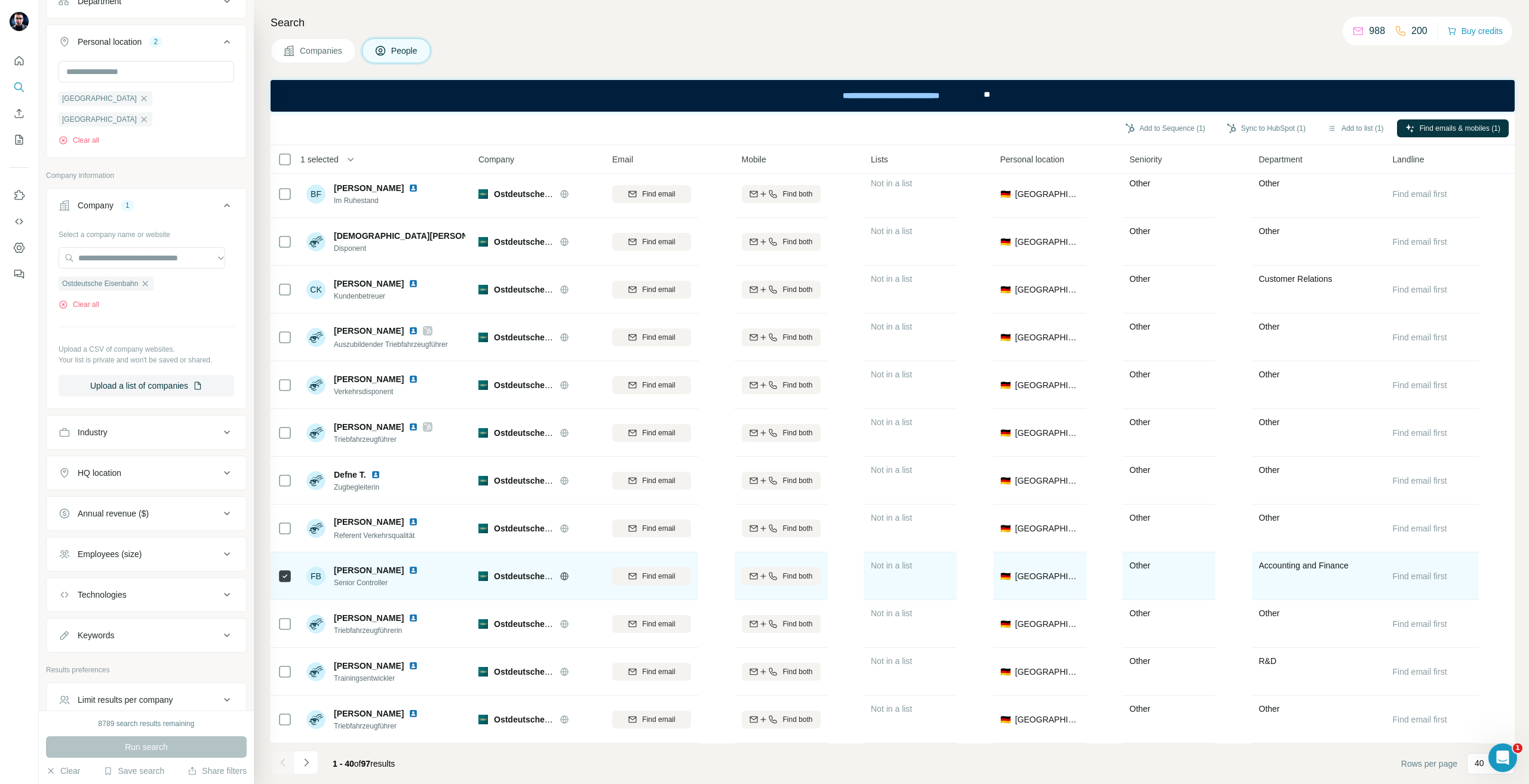
click at [628, 586] on div "Find email" at bounding box center [651, 576] width 79 height 33
click at [629, 574] on icon "button" at bounding box center [633, 576] width 10 height 10
click at [306, 759] on icon "Navigate to next page" at bounding box center [307, 763] width 12 height 12
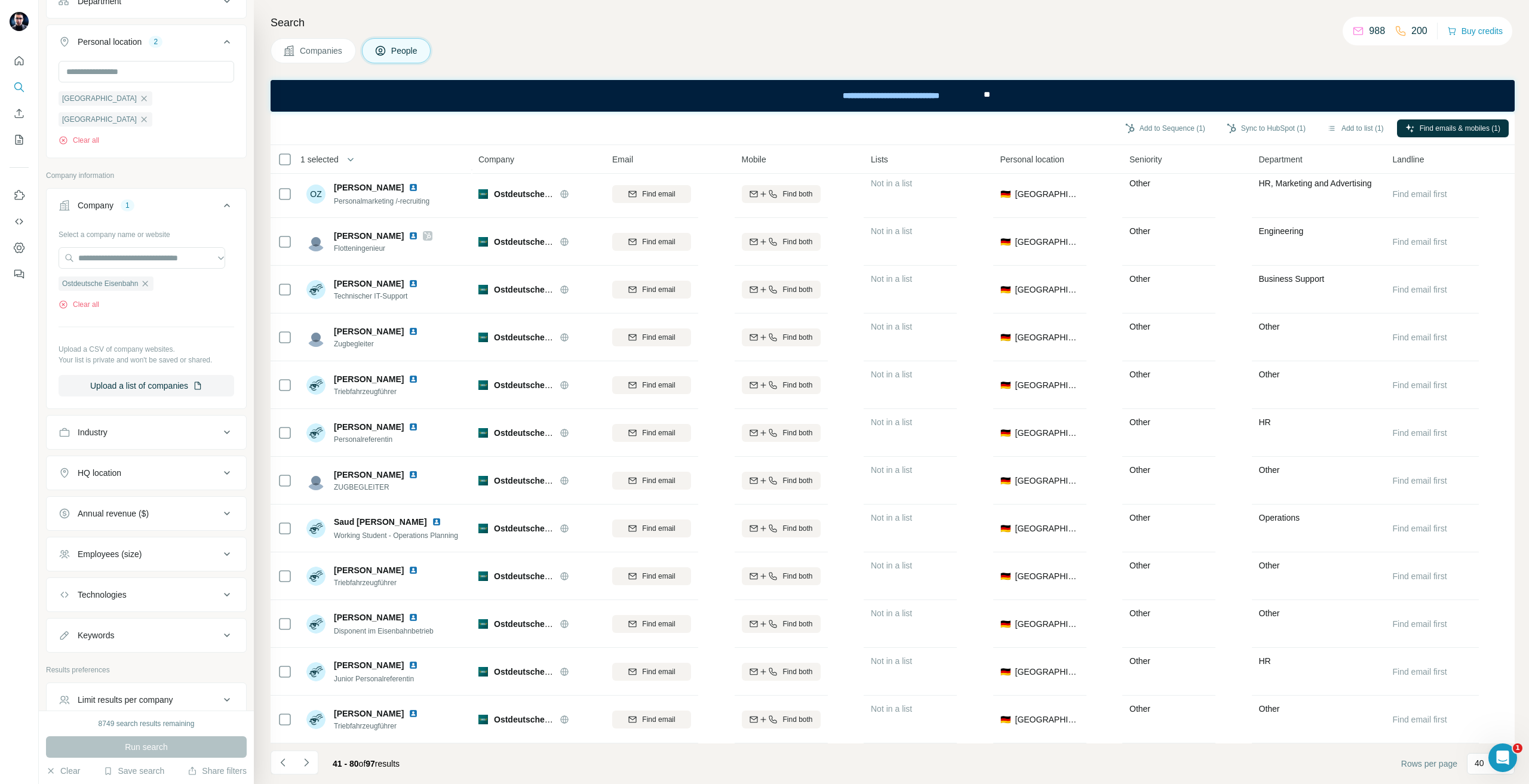
click at [305, 766] on icon "Navigate to next page" at bounding box center [307, 763] width 12 height 12
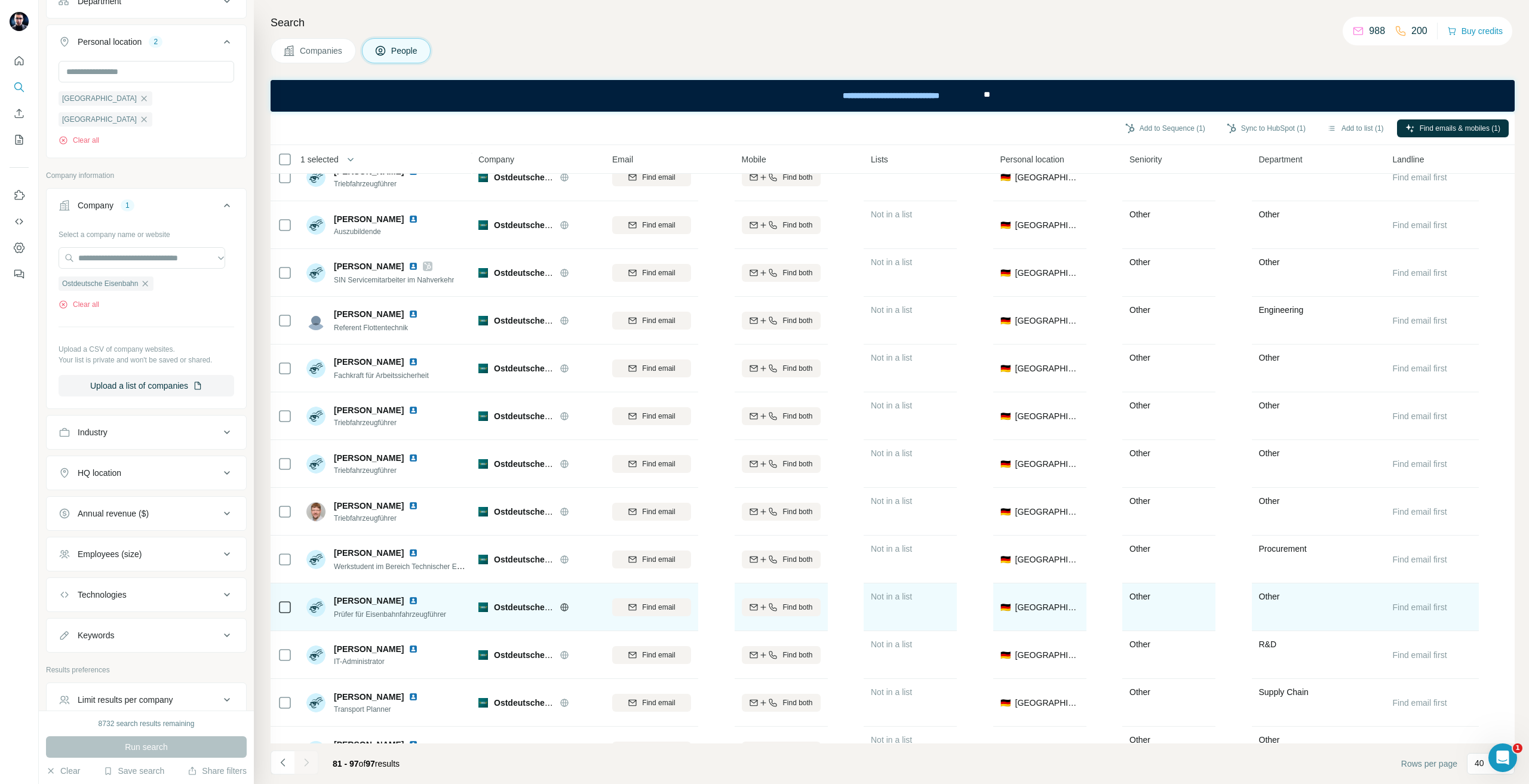
scroll to position [0, 0]
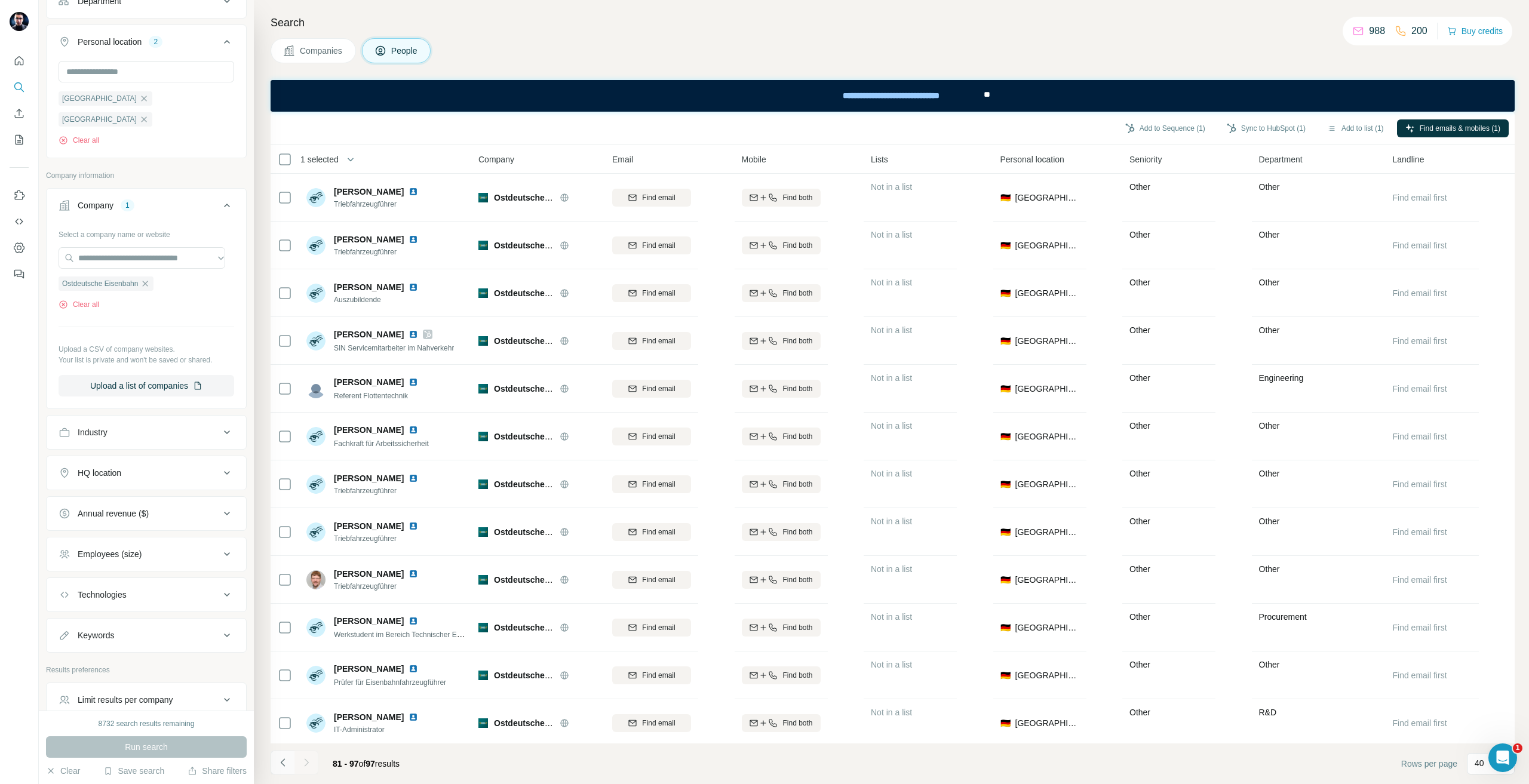
click at [279, 759] on icon "Navigate to previous page" at bounding box center [283, 763] width 12 height 12
click at [279, 759] on div at bounding box center [282, 763] width 24 height 24
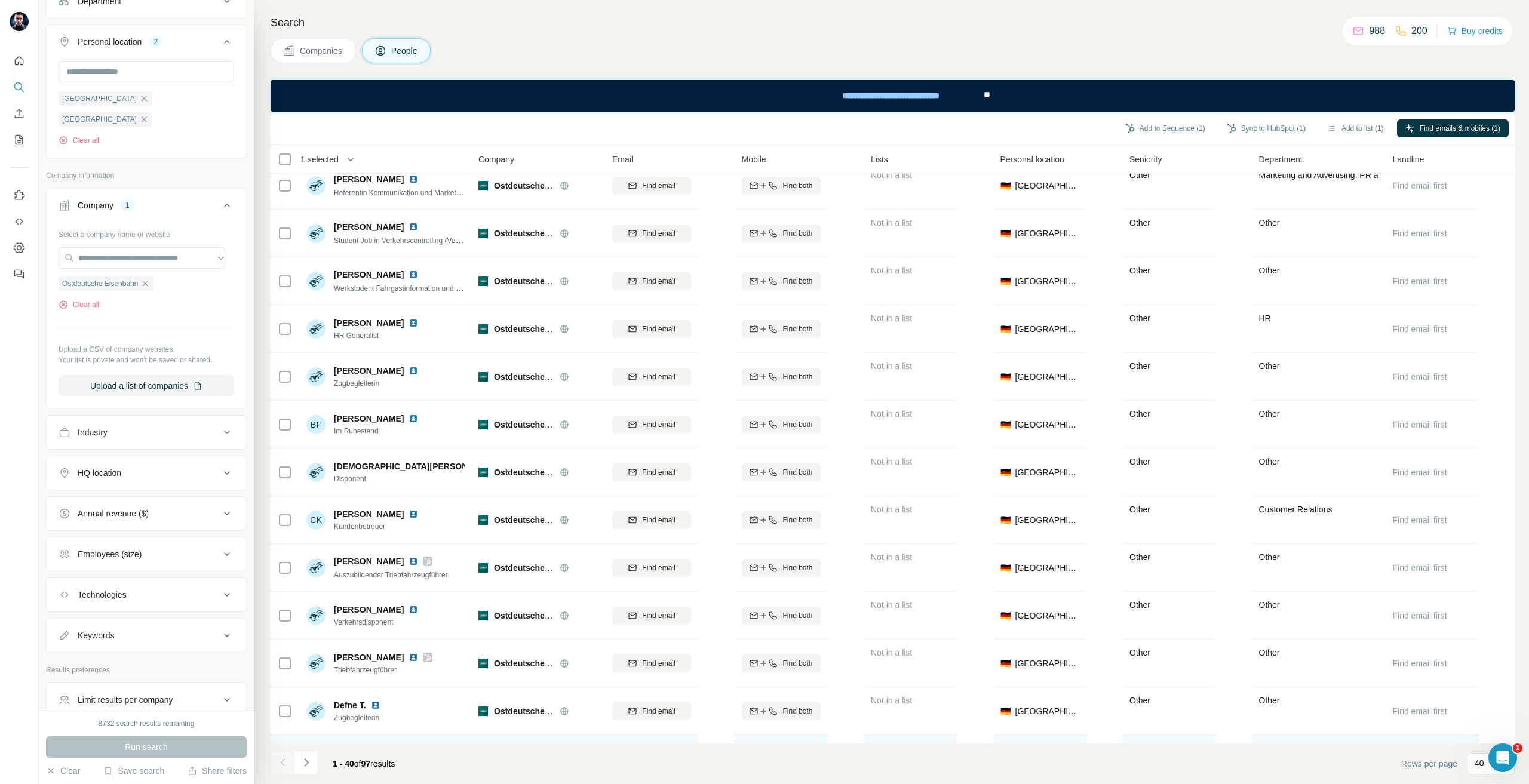
scroll to position [1314, 0]
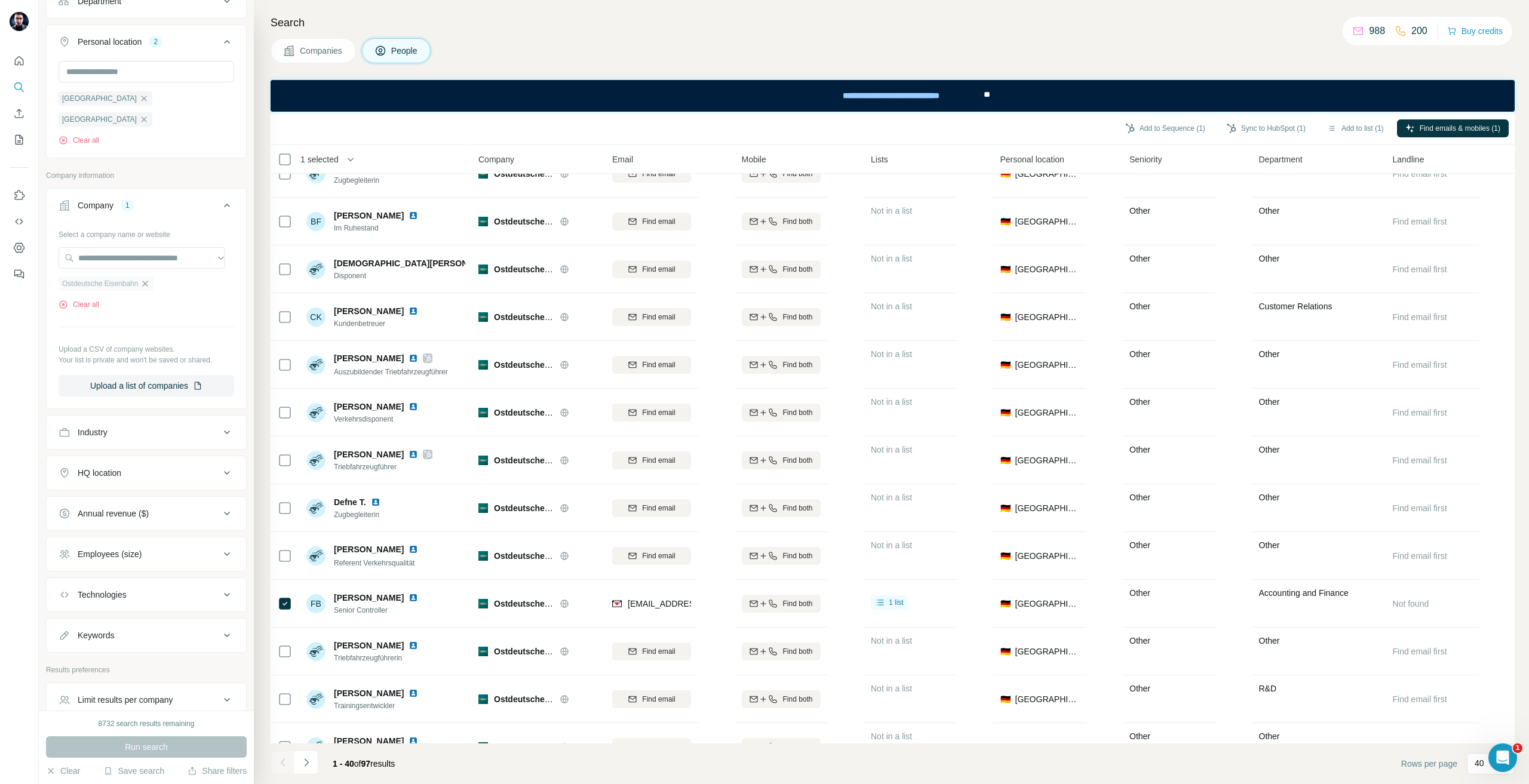
click at [150, 279] on icon "button" at bounding box center [145, 284] width 10 height 10
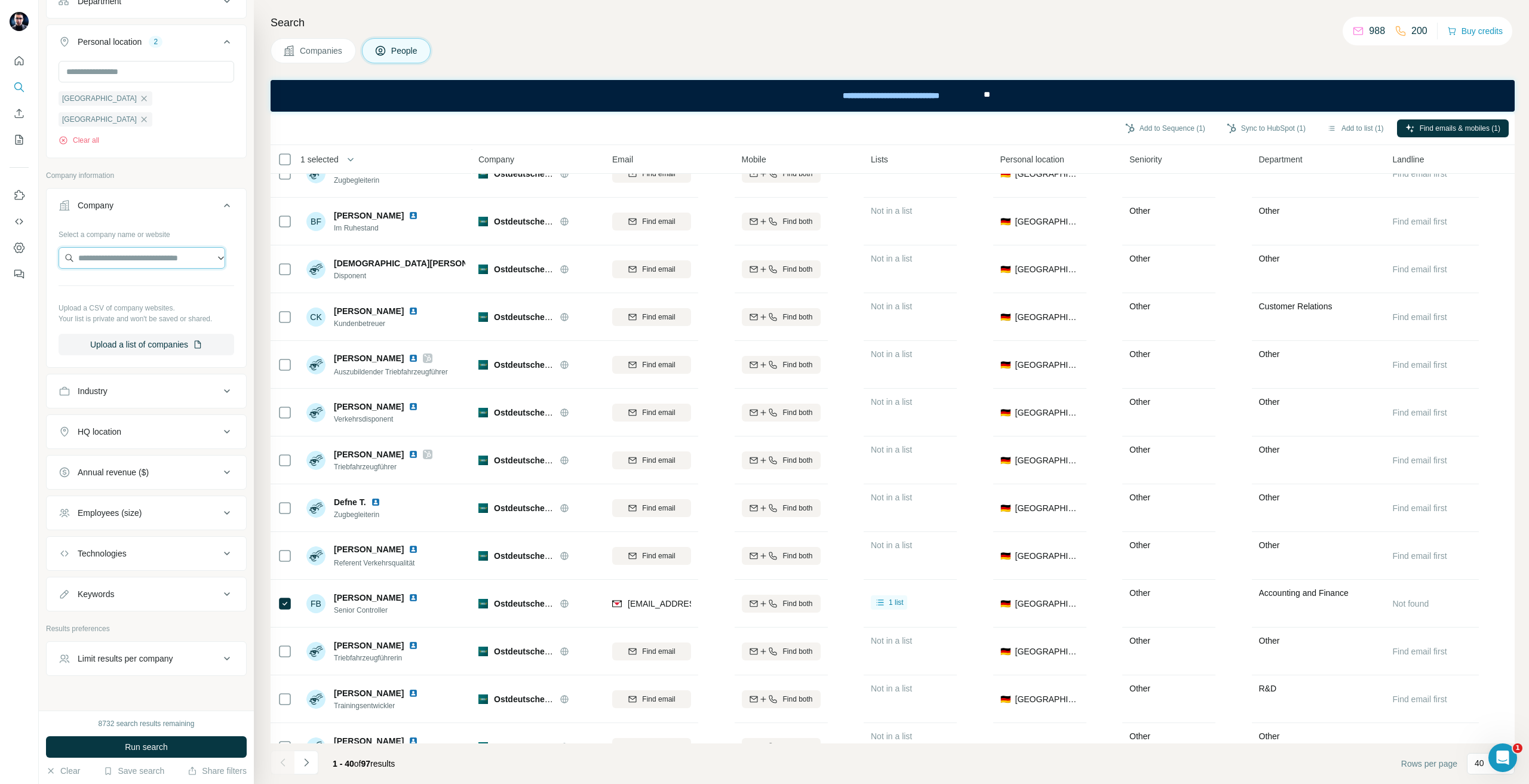
click at [133, 247] on input "text" at bounding box center [142, 258] width 167 height 22
type input "**********"
click at [144, 276] on p "[DOMAIN_NAME]" at bounding box center [148, 276] width 113 height 11
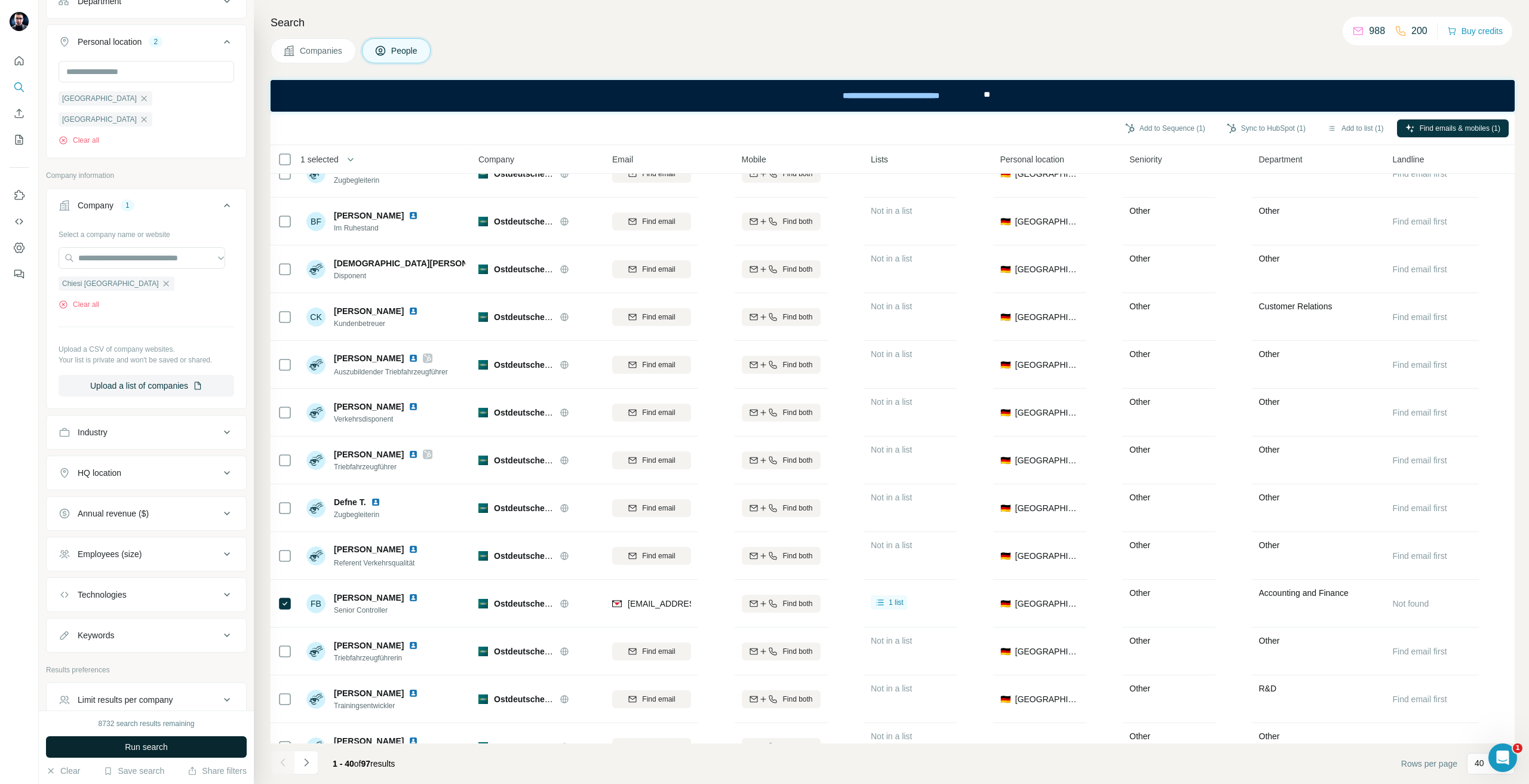
click at [167, 750] on span "Run search" at bounding box center [146, 747] width 43 height 12
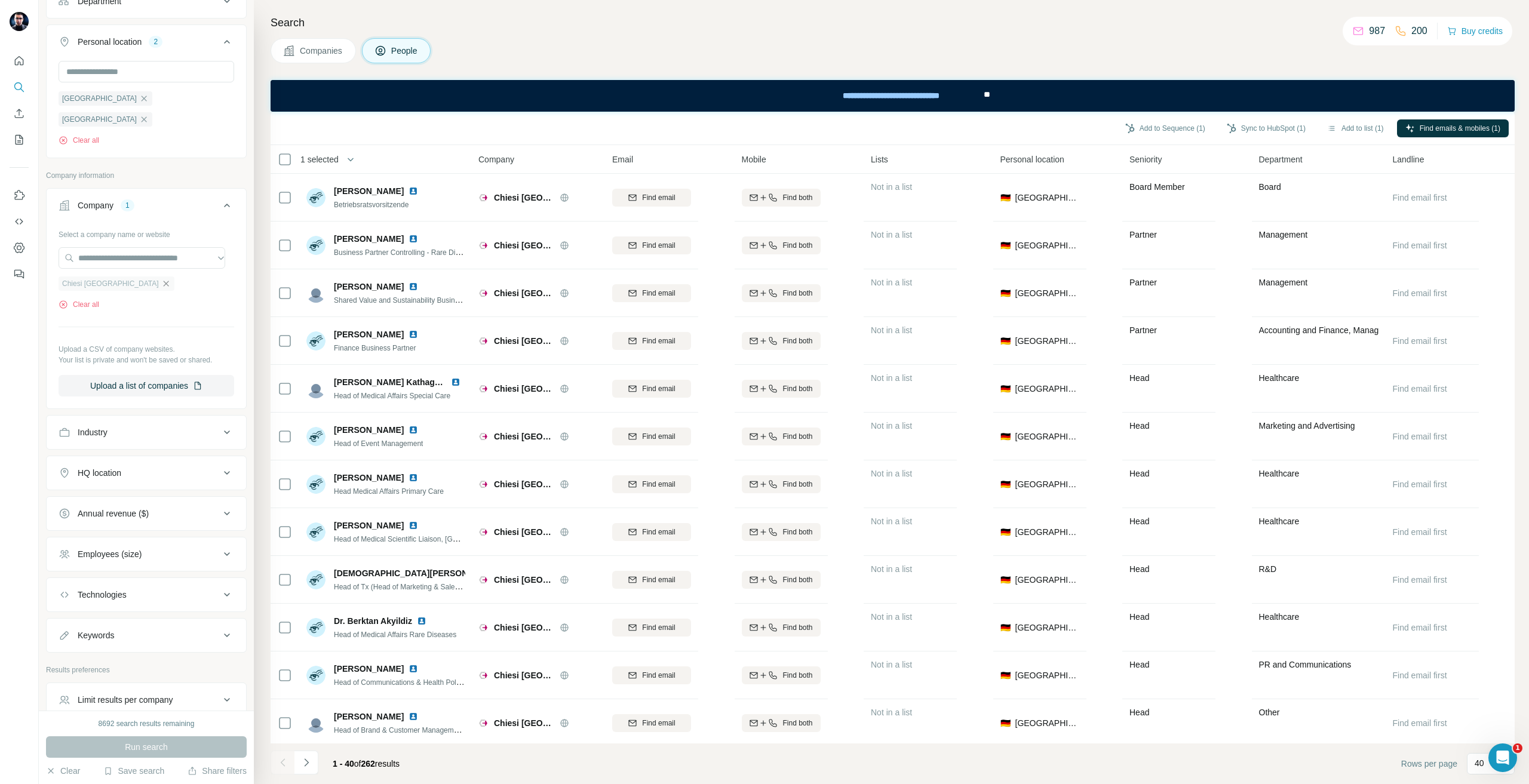
click at [161, 279] on icon "button" at bounding box center [166, 284] width 10 height 10
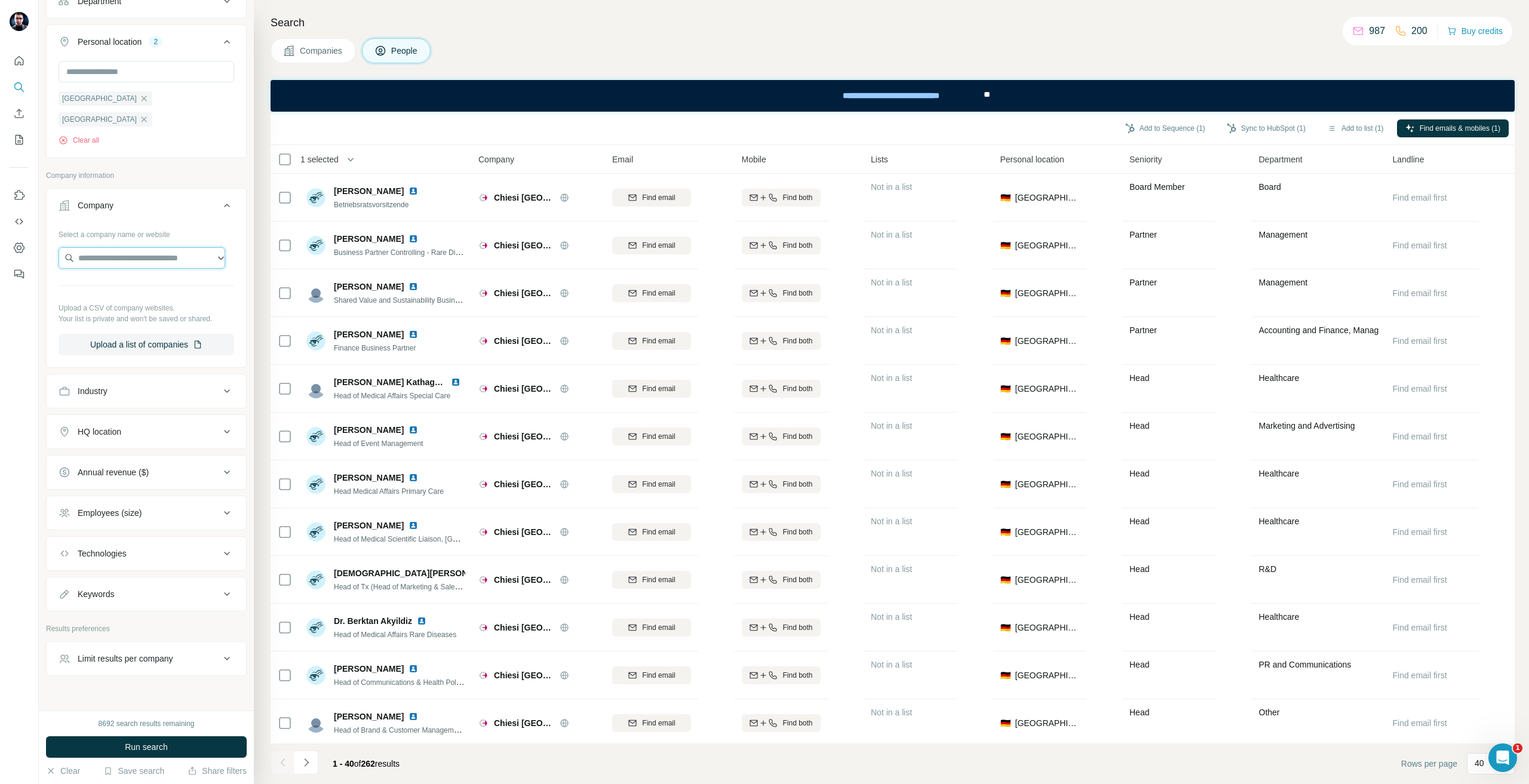
click at [115, 247] on input "text" at bounding box center [142, 258] width 167 height 22
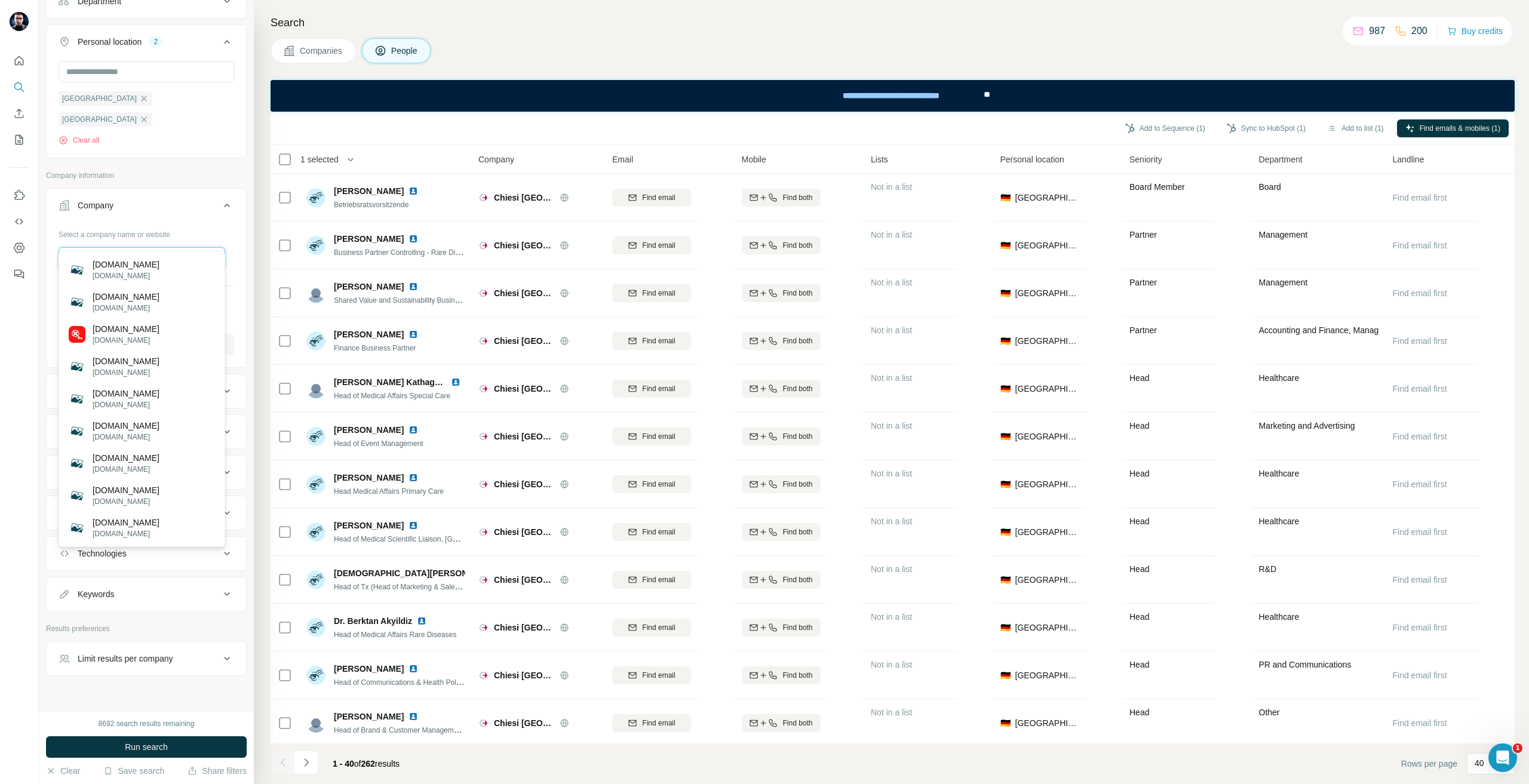
paste input "**********"
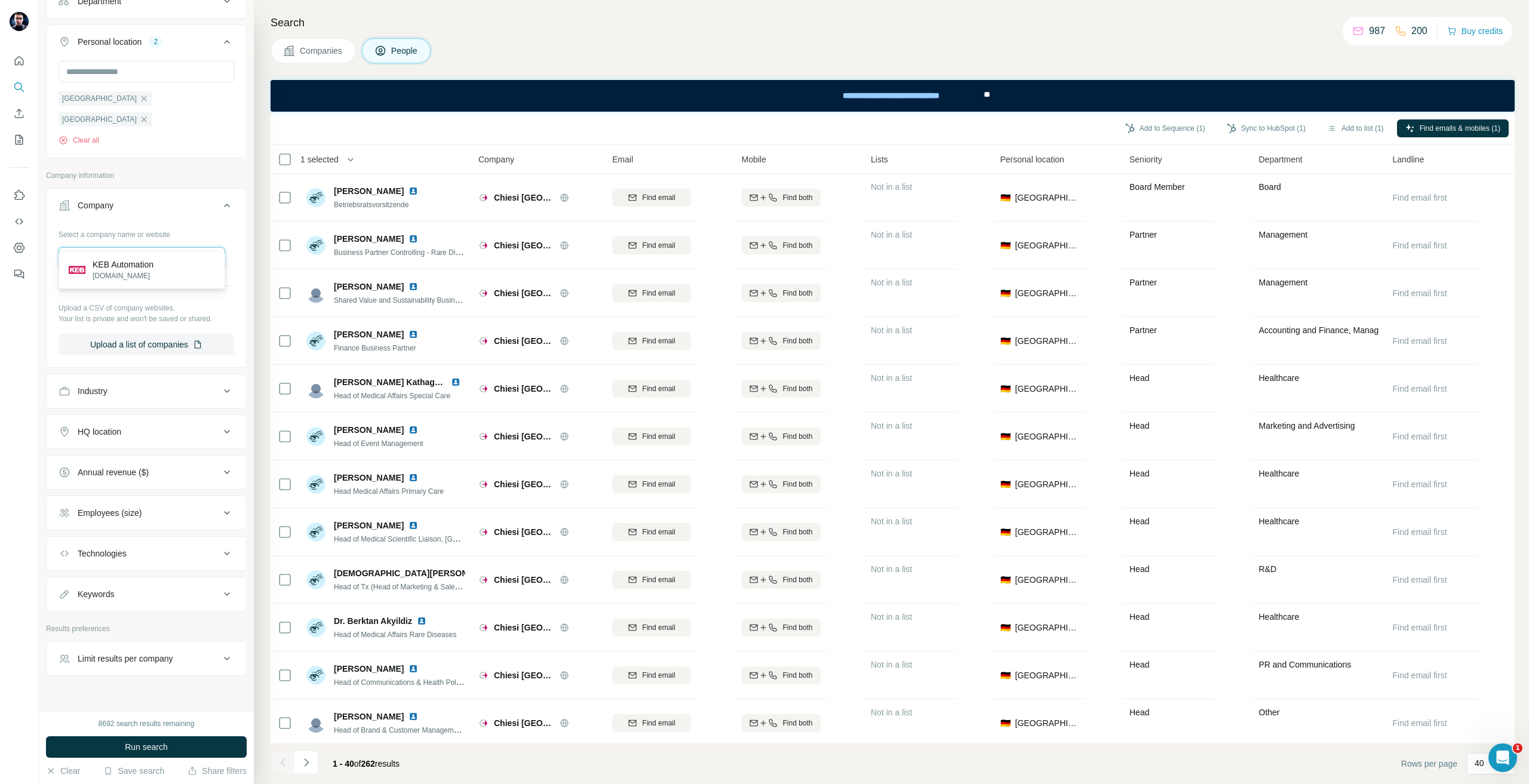
type input "**********"
click at [153, 273] on p "[DOMAIN_NAME]" at bounding box center [123, 276] width 61 height 11
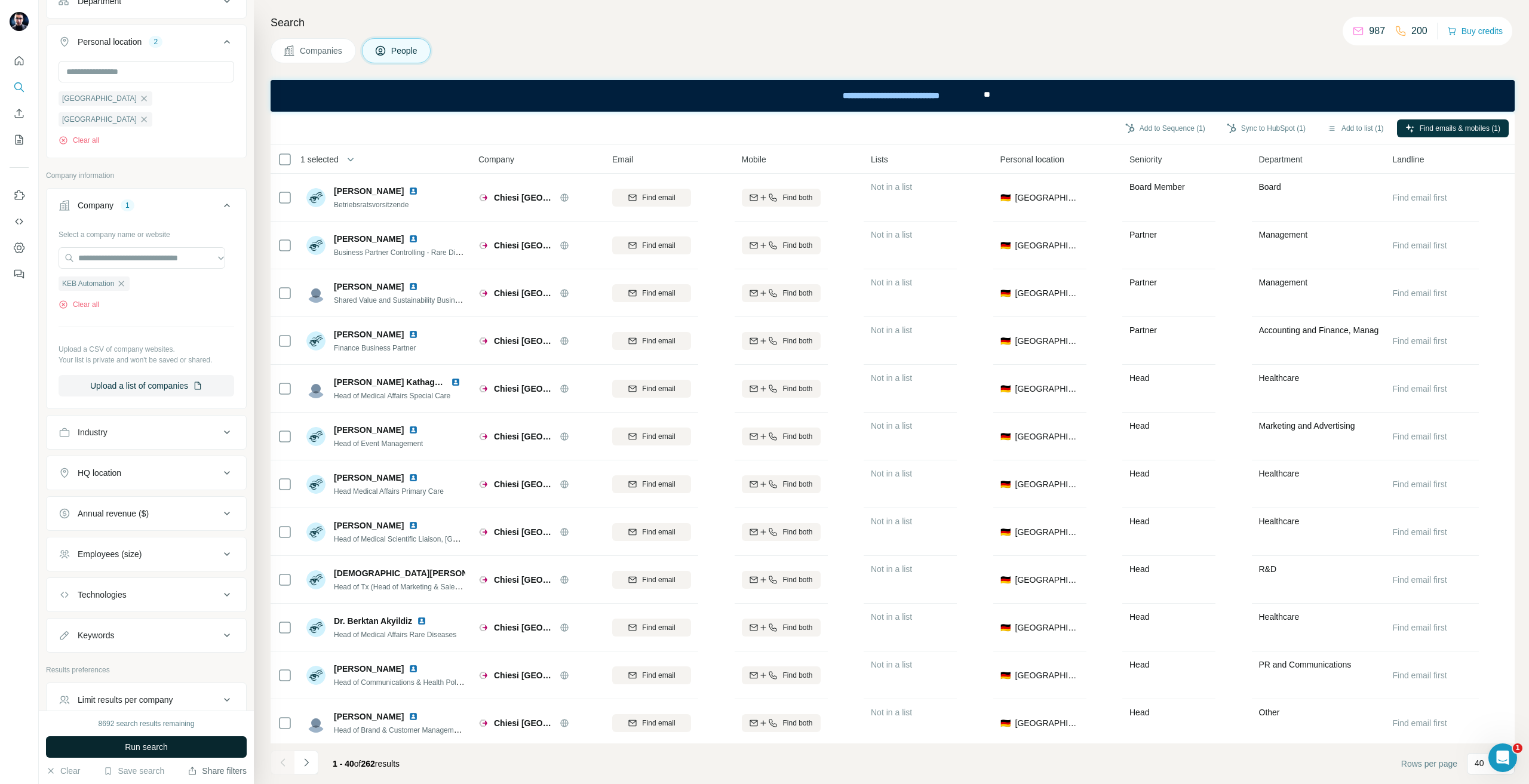
click at [179, 755] on button "Run search" at bounding box center [146, 747] width 201 height 22
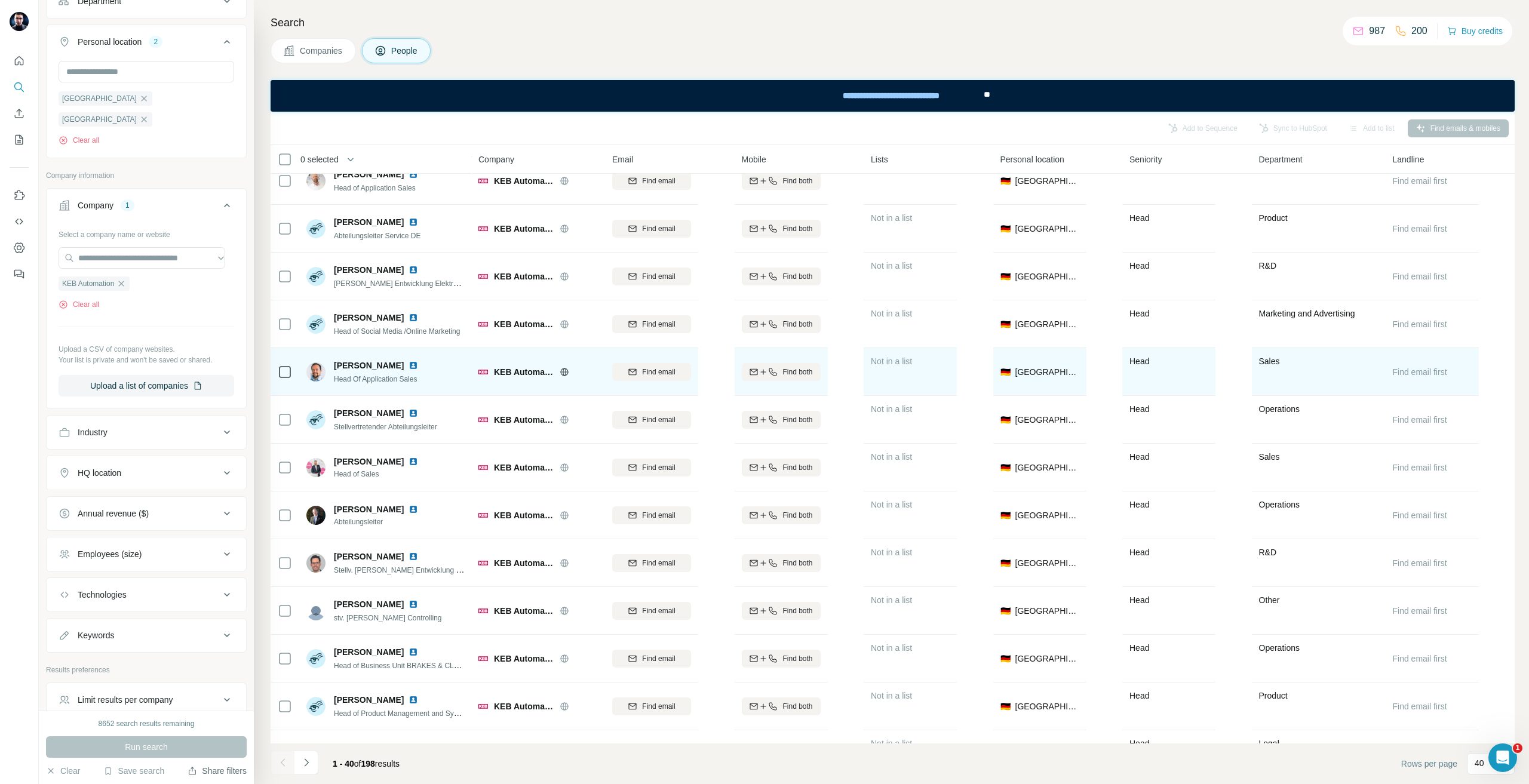
scroll to position [418, 0]
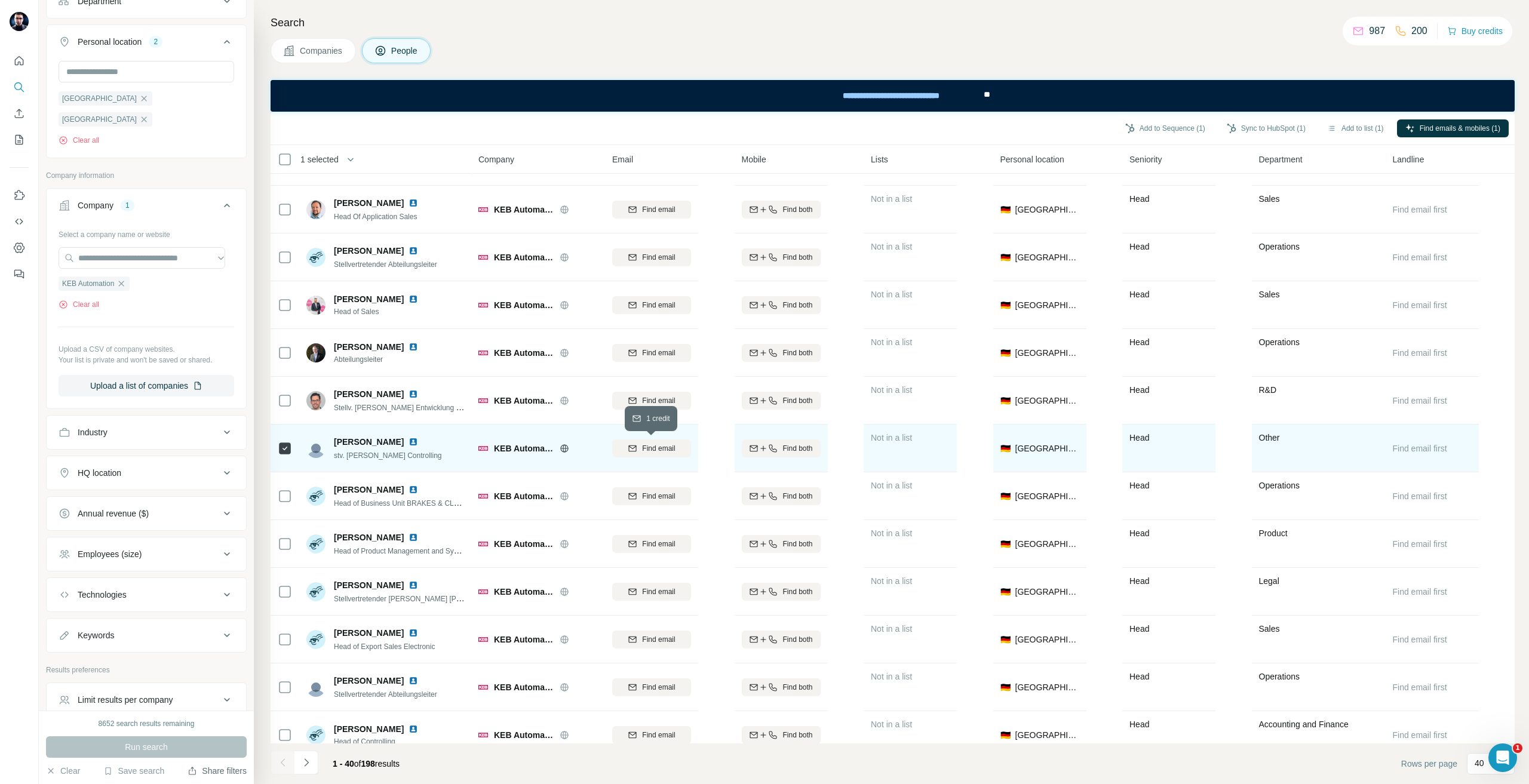
click at [664, 451] on span "Find email" at bounding box center [659, 448] width 33 height 11
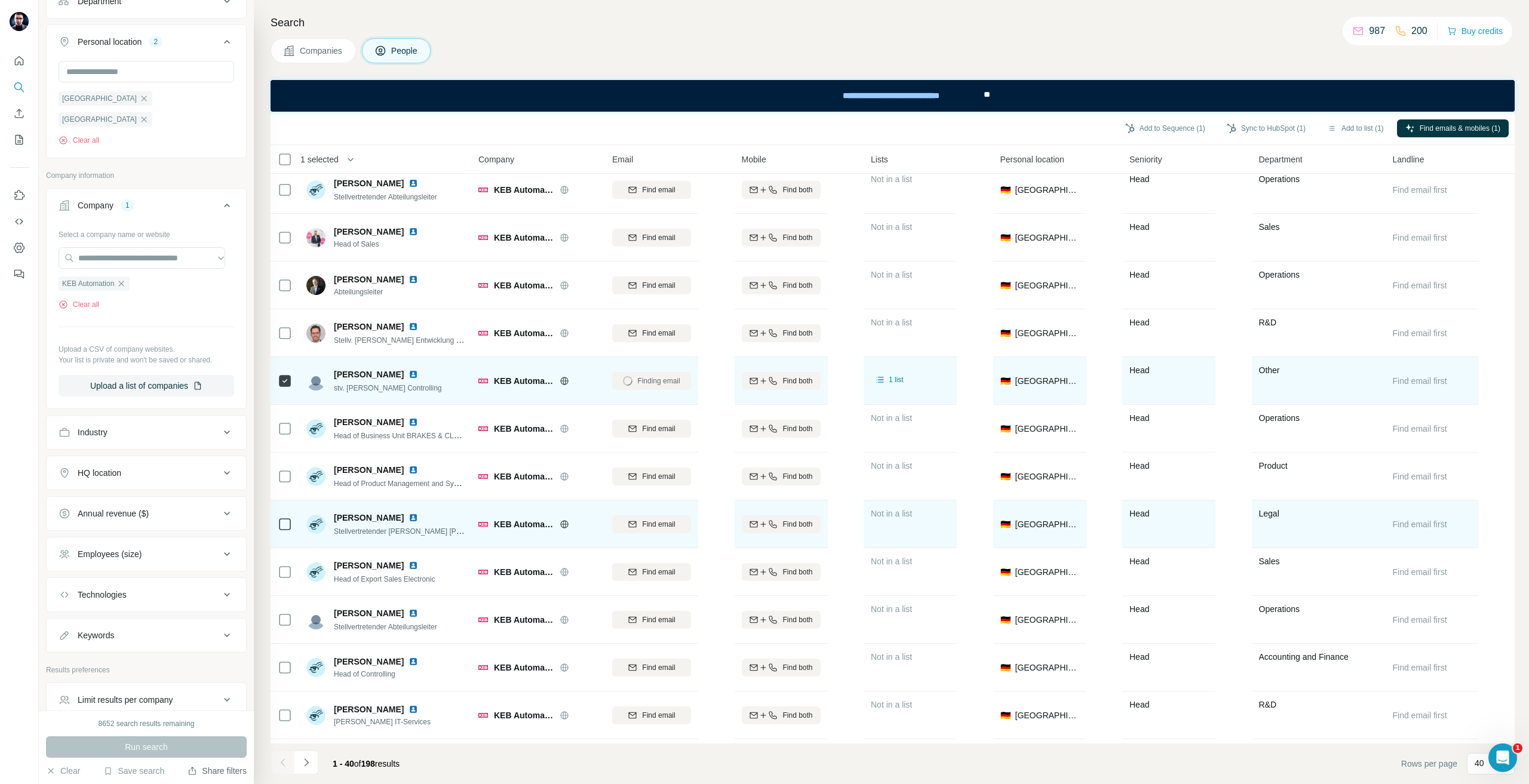
scroll to position [598, 0]
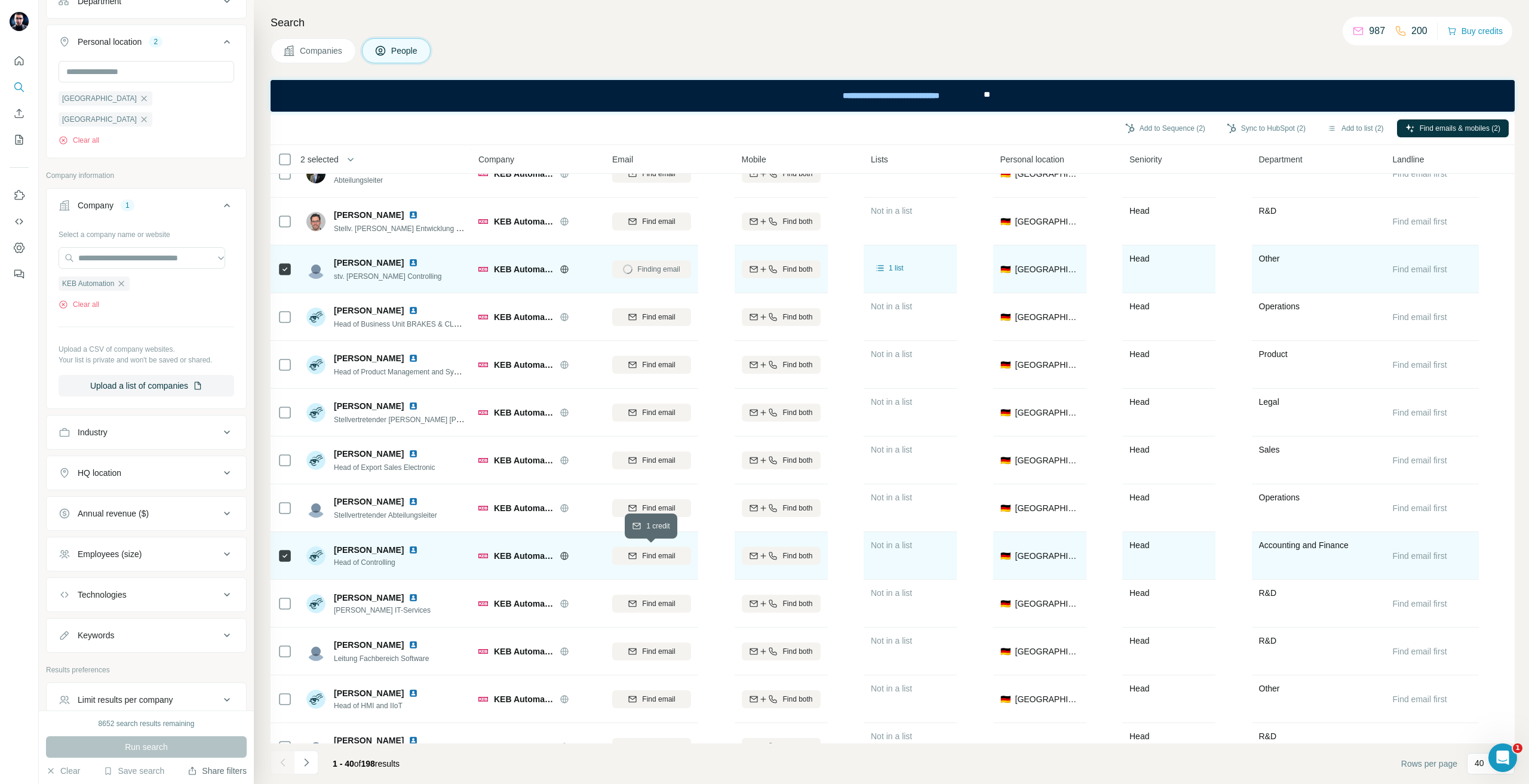
click at [675, 564] on button "Find email" at bounding box center [651, 556] width 79 height 18
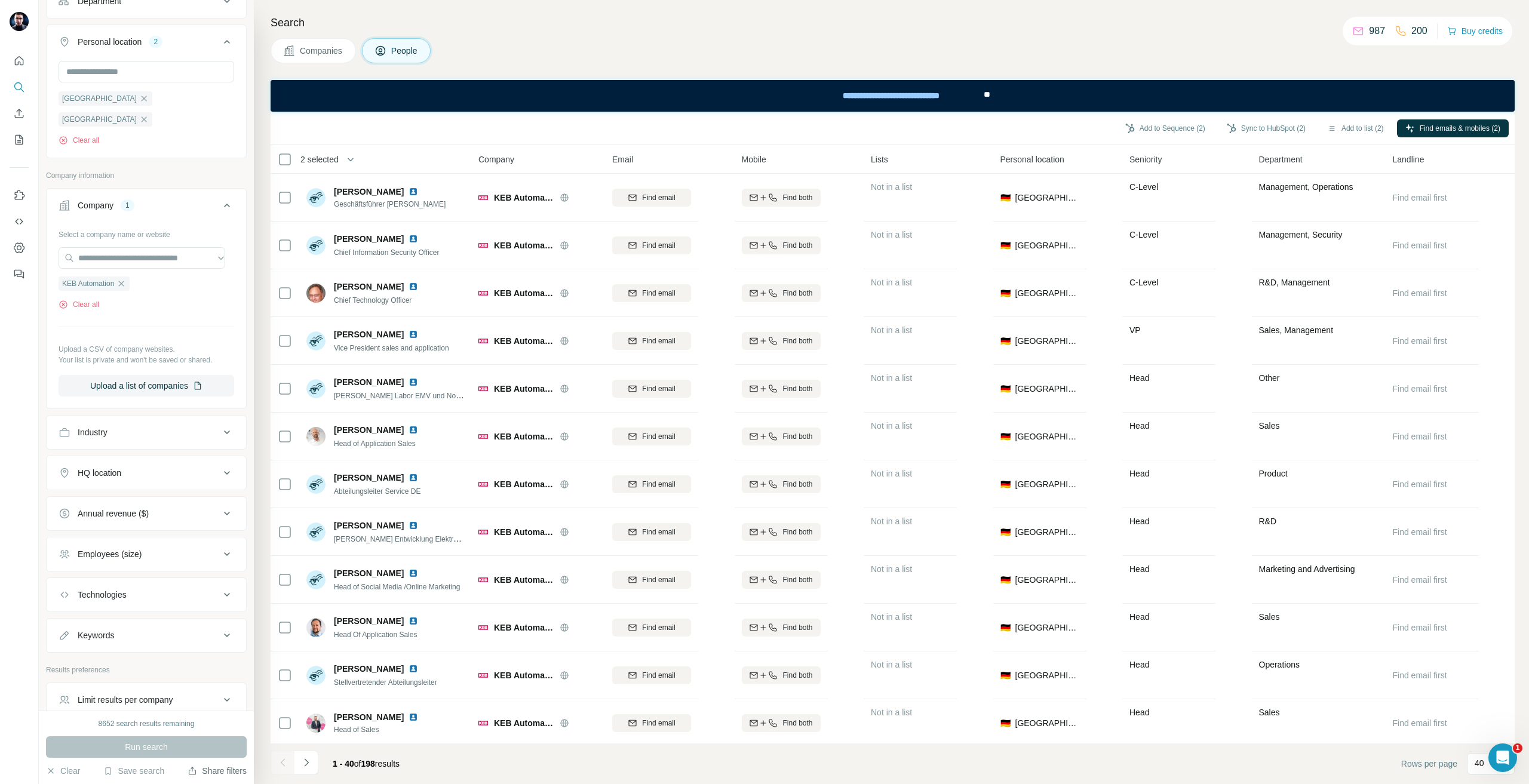
scroll to position [418, 0]
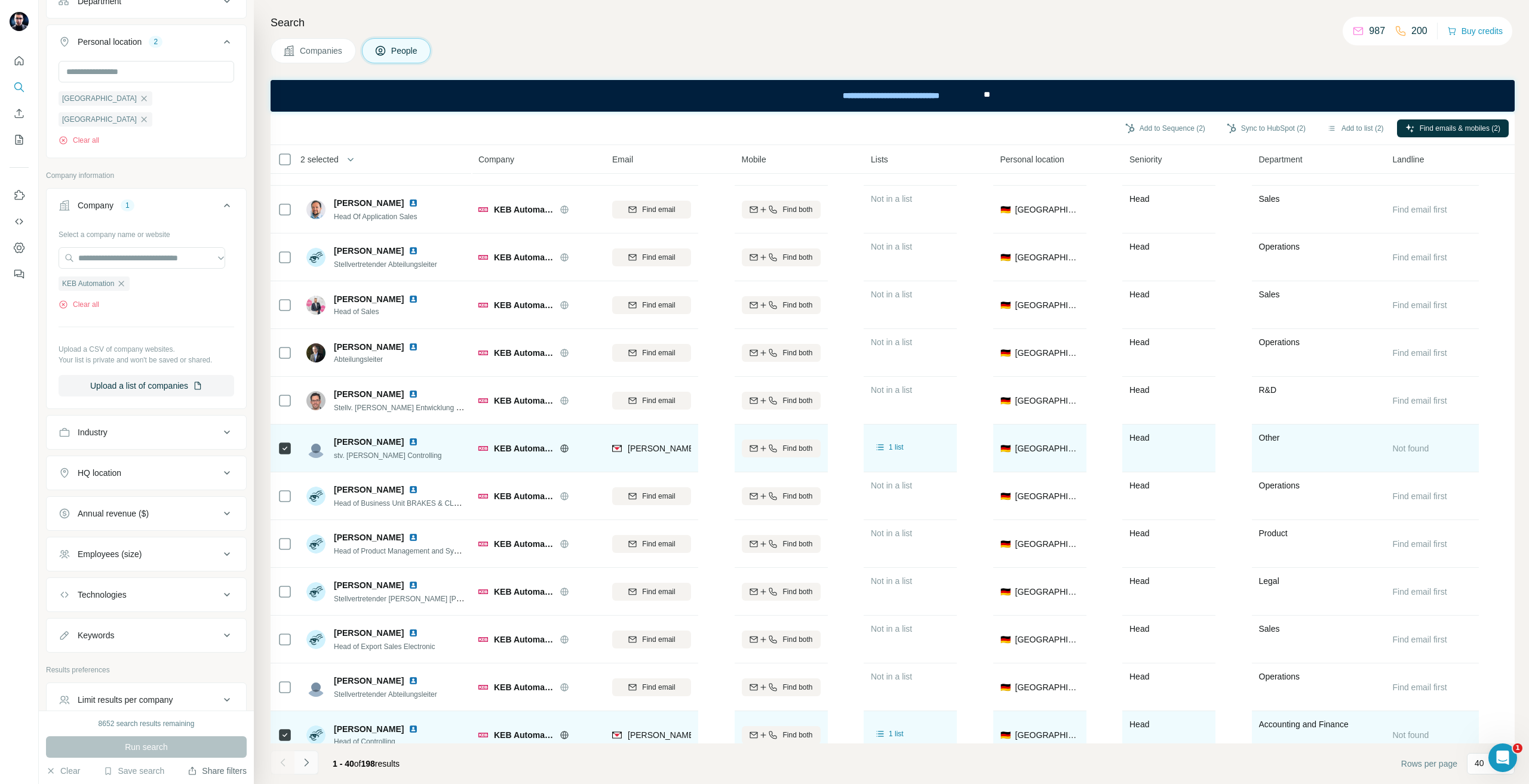
click at [311, 756] on button "Navigate to next page" at bounding box center [307, 763] width 24 height 24
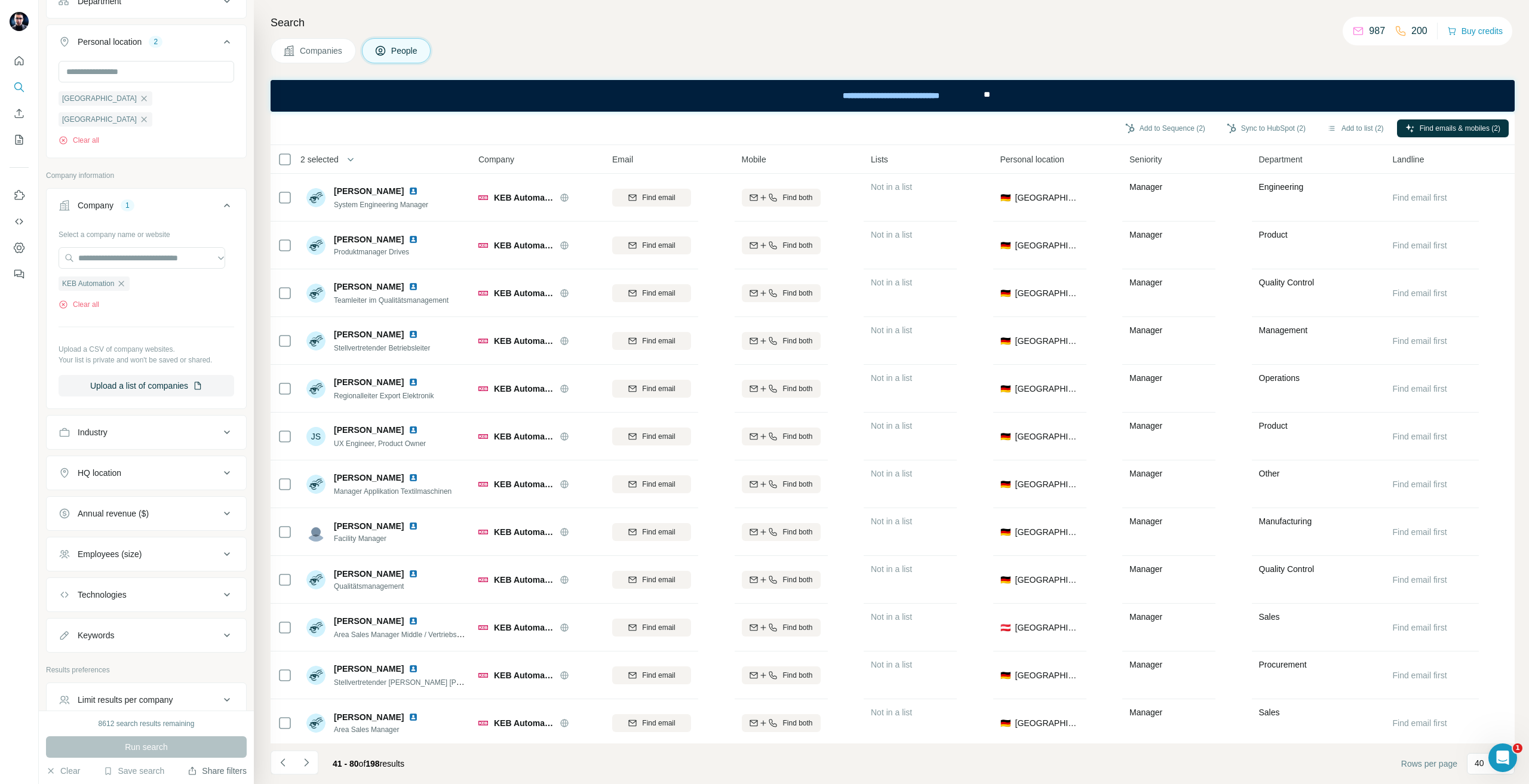
scroll to position [359, 0]
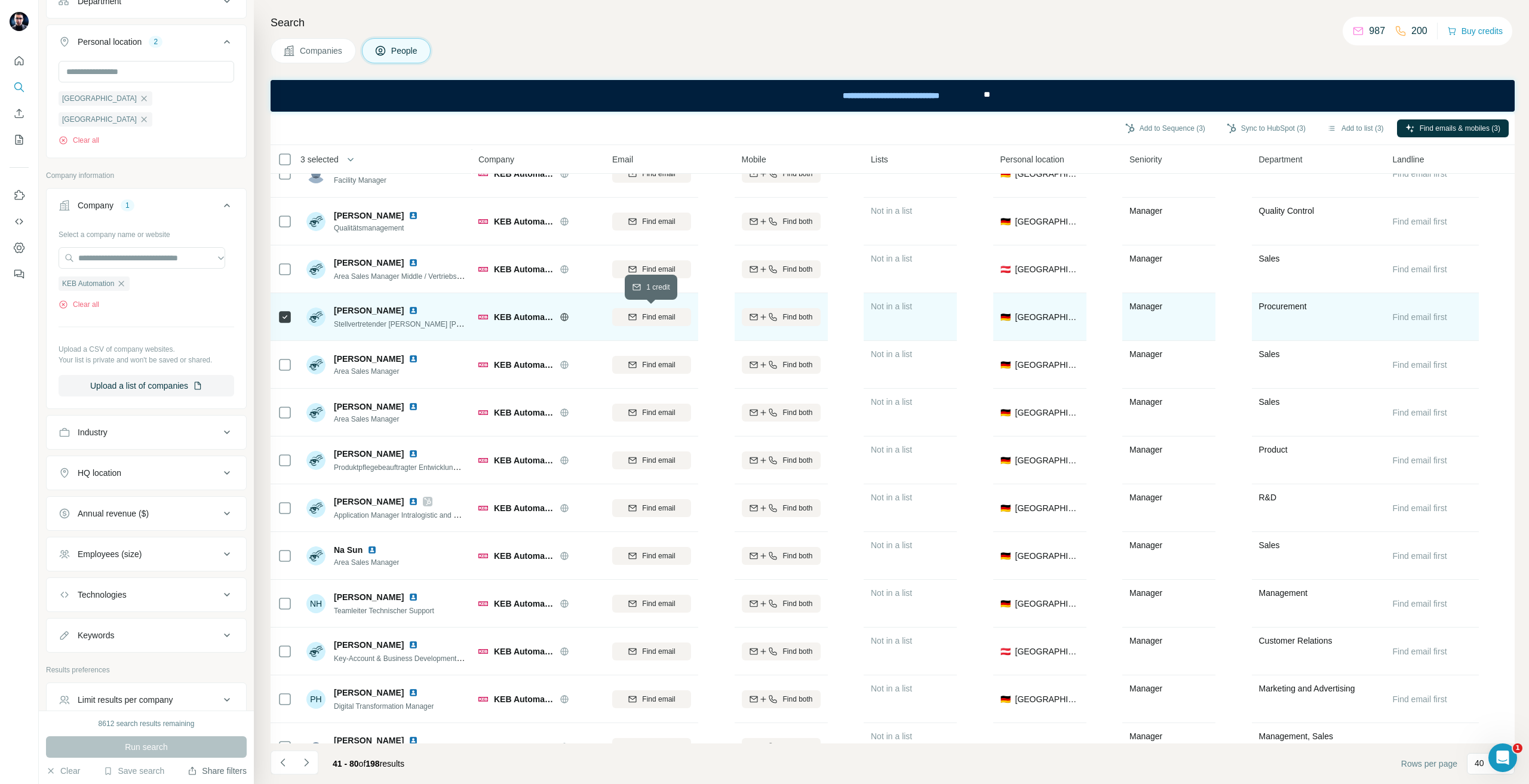
click at [643, 317] on span "Find email" at bounding box center [659, 317] width 33 height 11
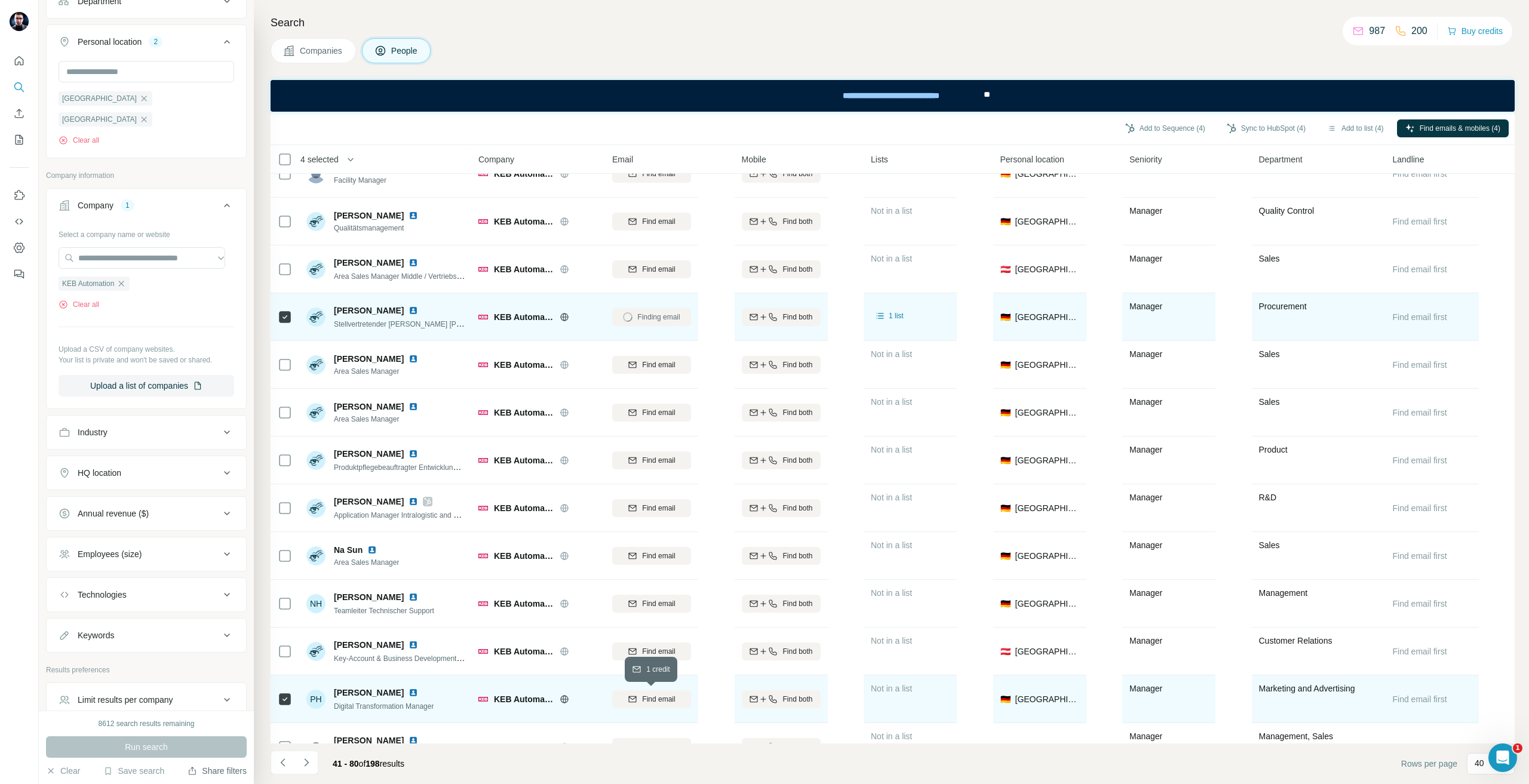
click at [686, 700] on div "Find email" at bounding box center [651, 700] width 79 height 11
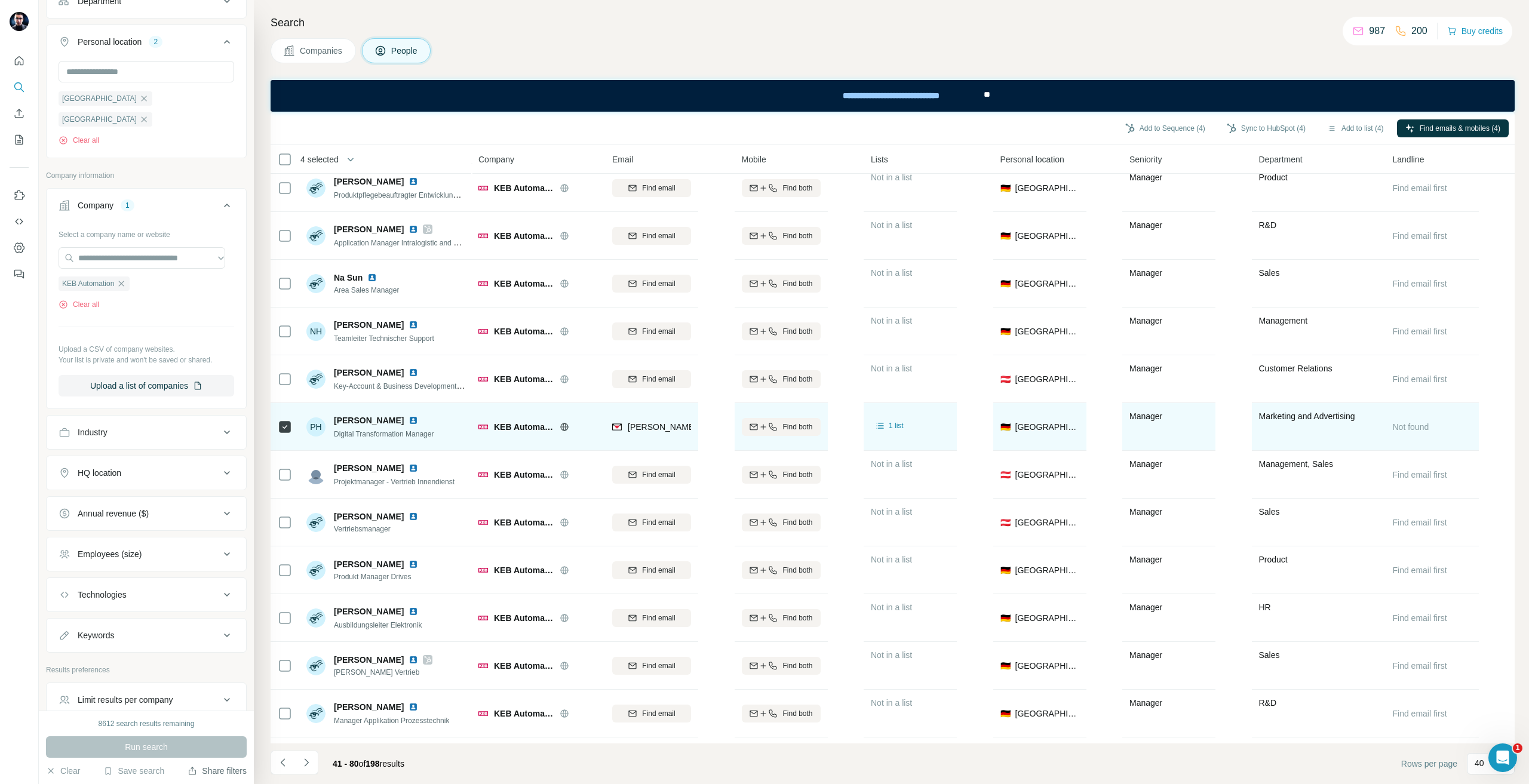
scroll to position [1049, 0]
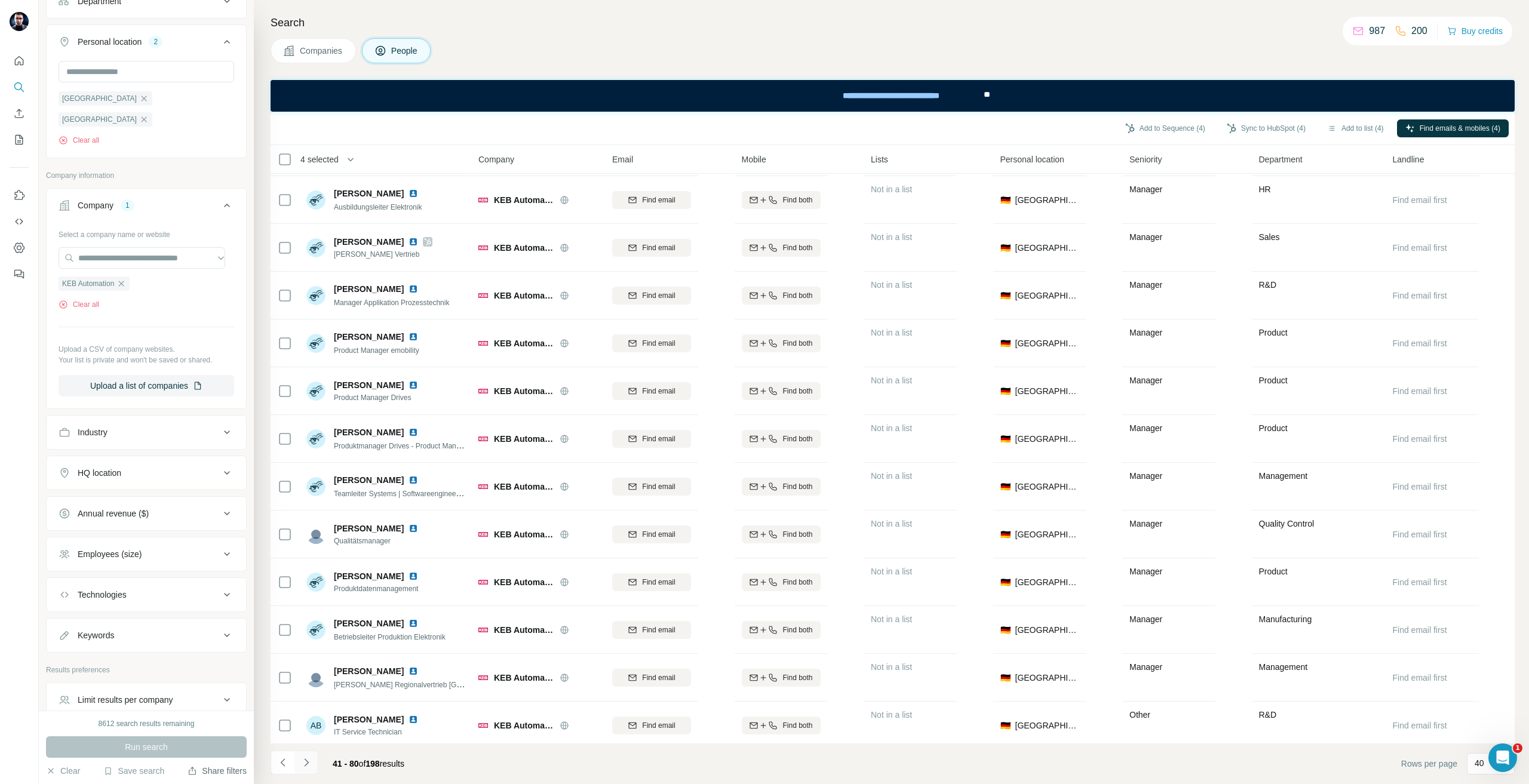
click at [307, 770] on button "Navigate to next page" at bounding box center [307, 763] width 24 height 24
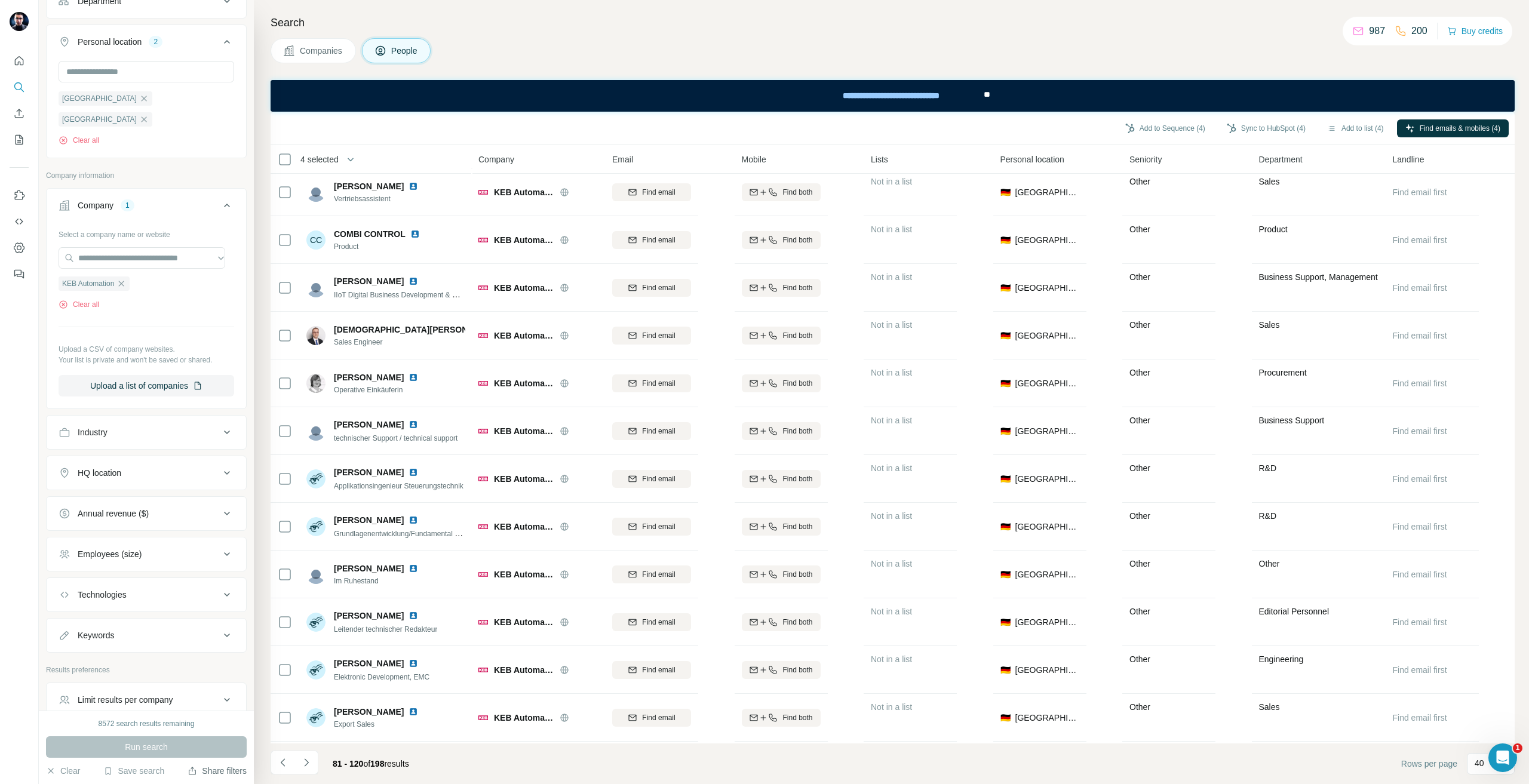
scroll to position [451, 0]
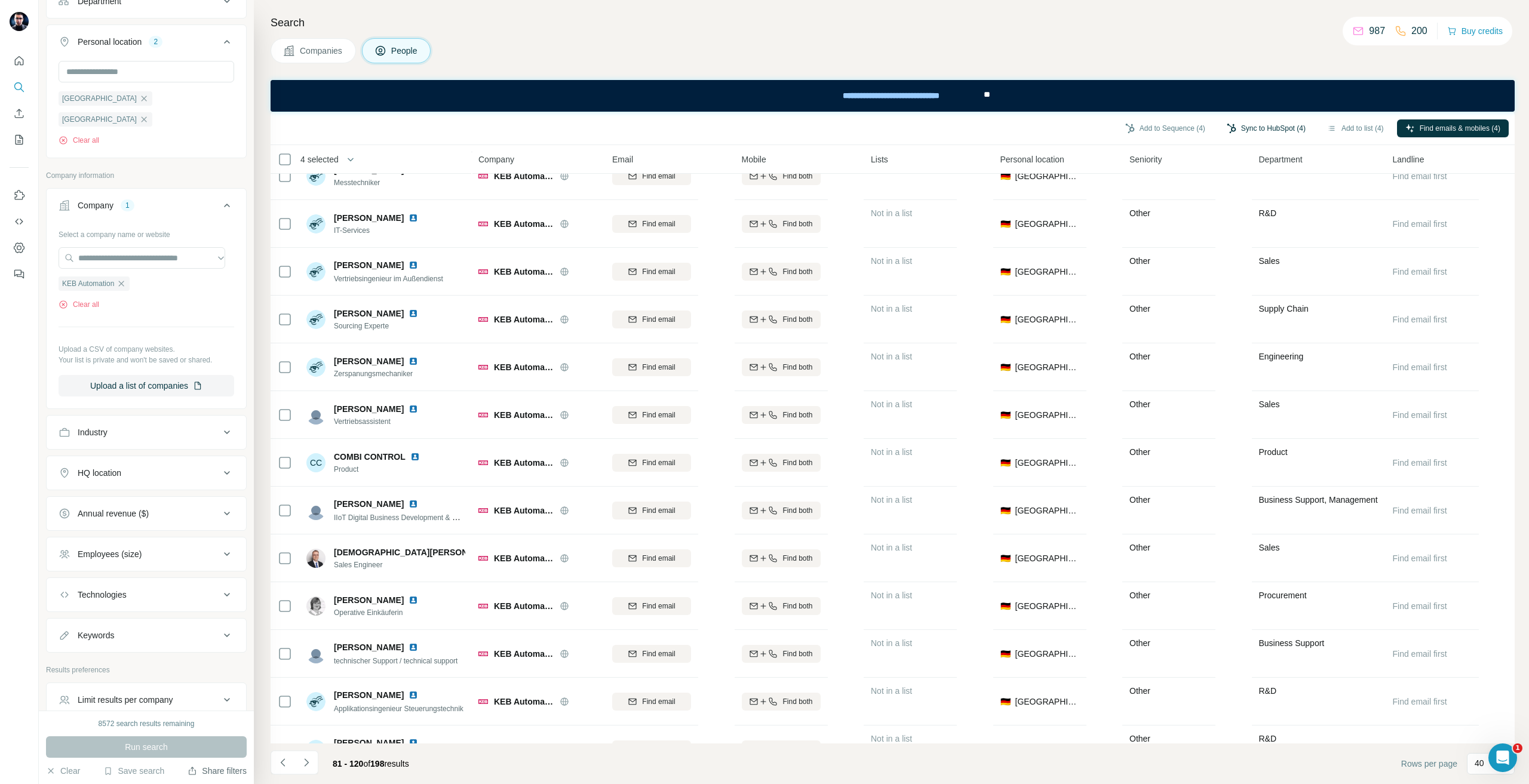
click at [1284, 130] on button "Sync to HubSpot (4)" at bounding box center [1266, 129] width 95 height 18
click at [1205, 226] on button "Sync to HubSpot" at bounding box center [1234, 231] width 133 height 24
